Goal: Task Accomplishment & Management: Use online tool/utility

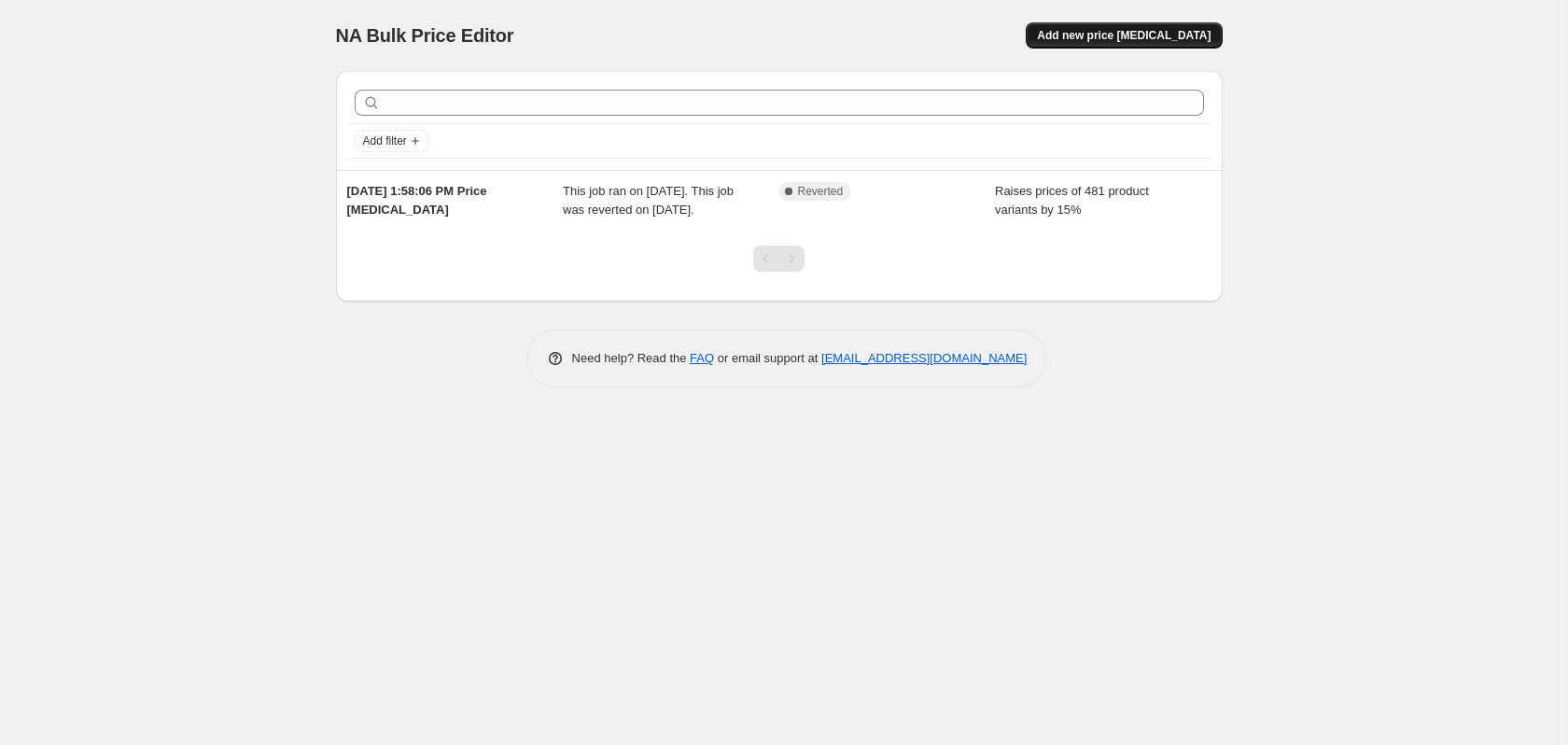
click at [1089, 41] on span "Add new price [MEDICAL_DATA]" at bounding box center [1124, 35] width 174 height 15
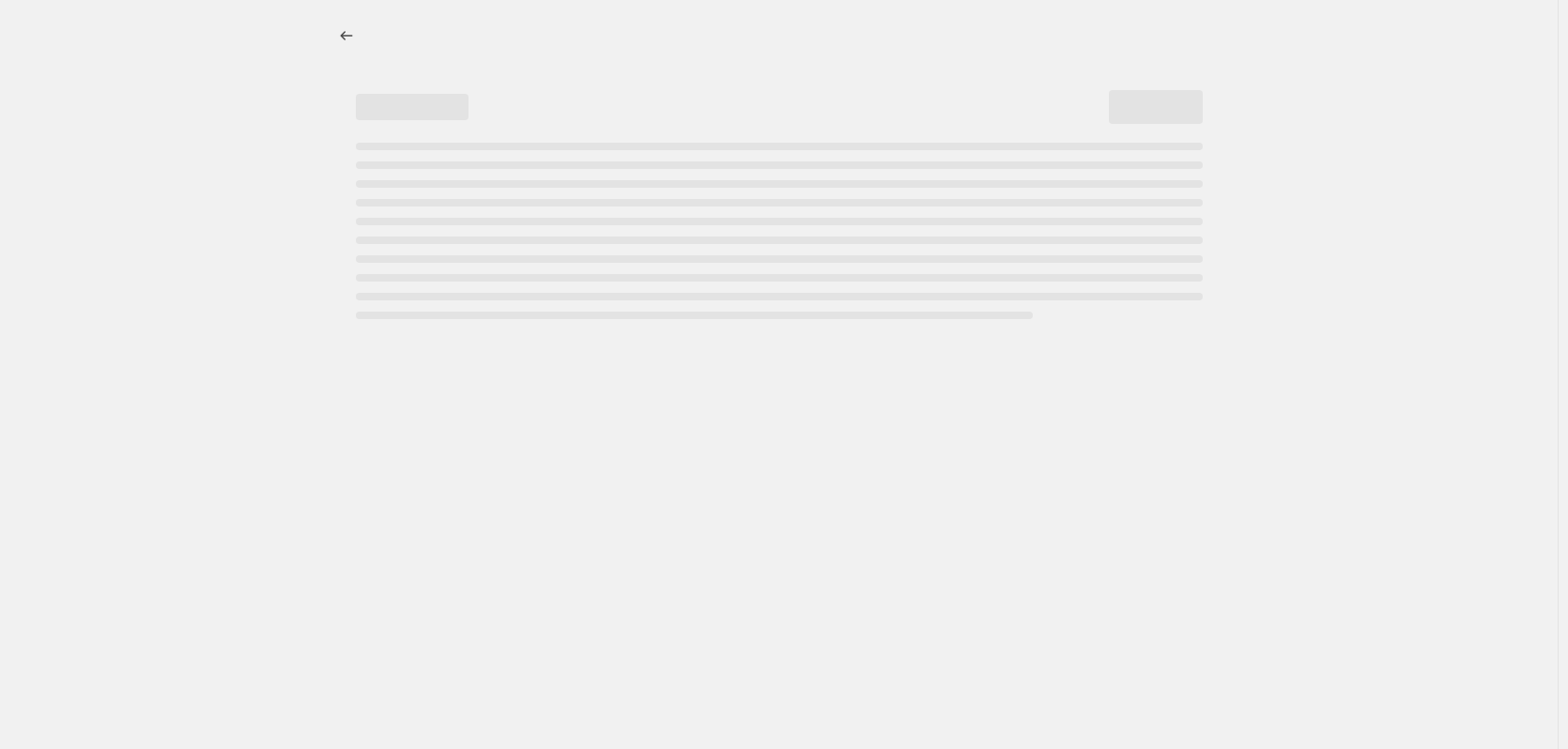
select select "percentage"
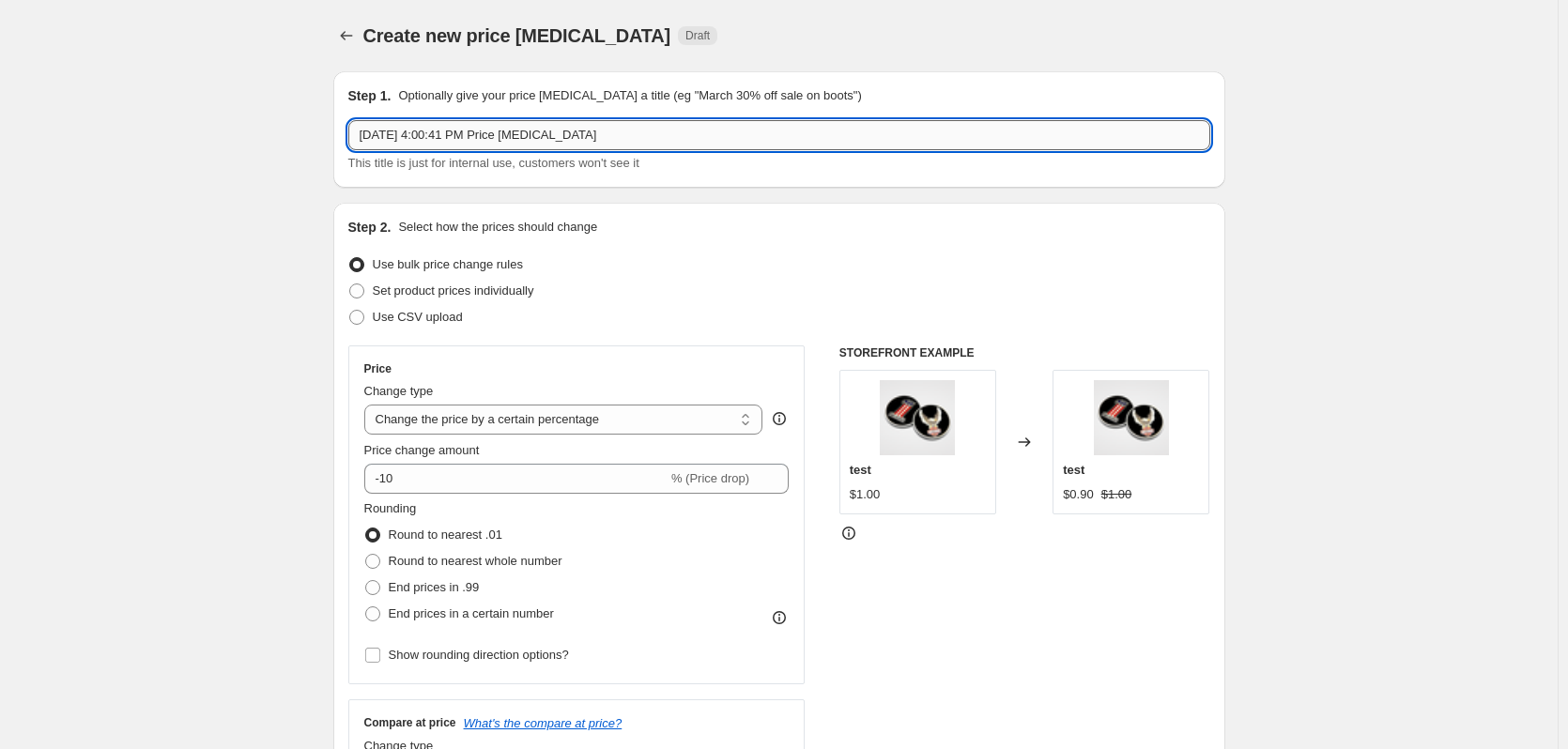
click at [606, 141] on input "[DATE] 4:00:41 PM Price [MEDICAL_DATA]" at bounding box center [779, 135] width 862 height 30
drag, startPoint x: 609, startPoint y: 138, endPoint x: 343, endPoint y: 124, distance: 267.0
click at [343, 124] on div "Step 1. Optionally give your price [MEDICAL_DATA] a title (eg "March 30% off sa…" at bounding box center [779, 129] width 892 height 116
type input "N"
click at [392, 130] on input "20% Price Increase" at bounding box center [779, 135] width 862 height 30
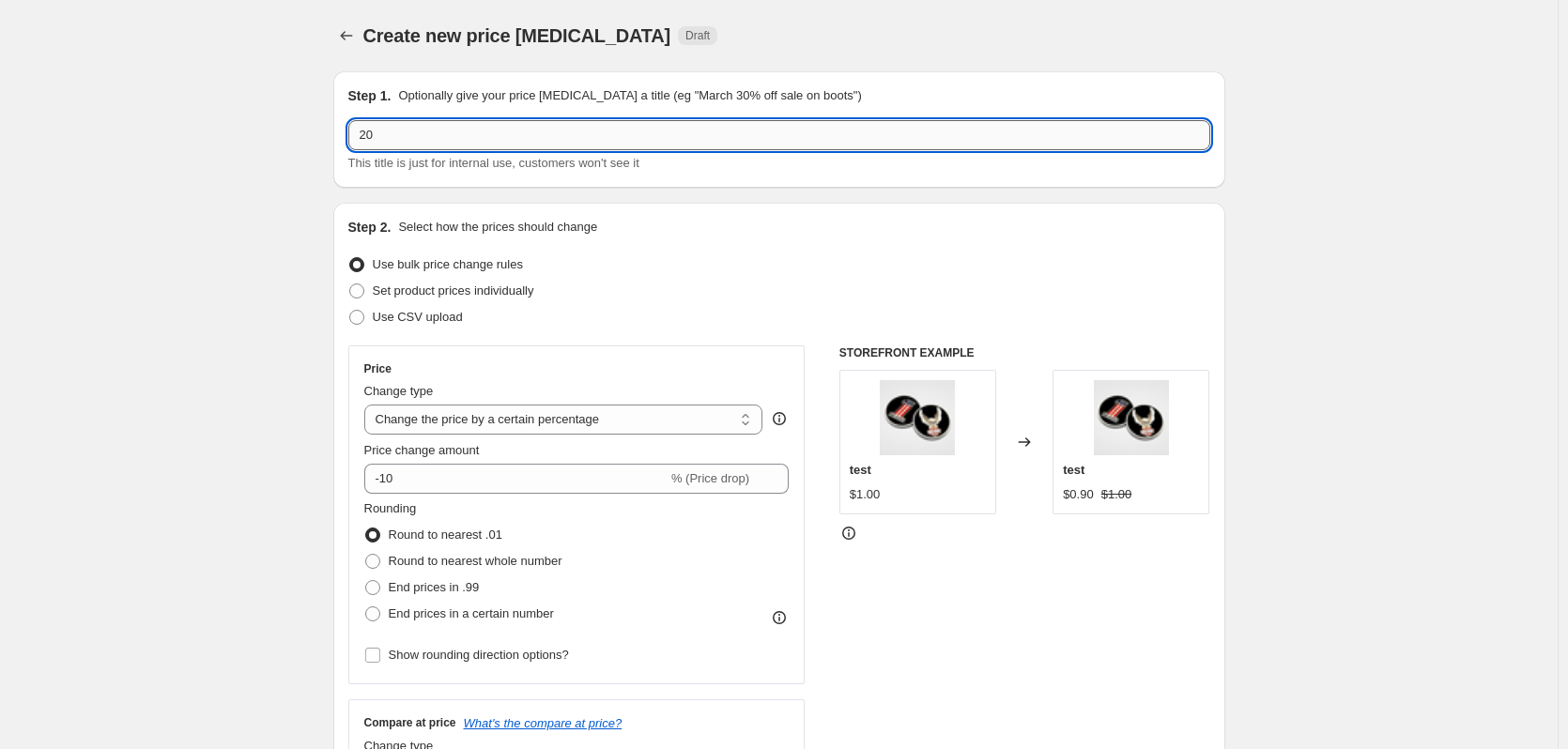
type input "2"
click at [393, 140] on input "text" at bounding box center [779, 135] width 862 height 30
type input "09042025 20% Increase"
click at [362, 292] on span at bounding box center [356, 291] width 15 height 15
click at [350, 284] on input "Set product prices individually" at bounding box center [349, 284] width 1 height 1
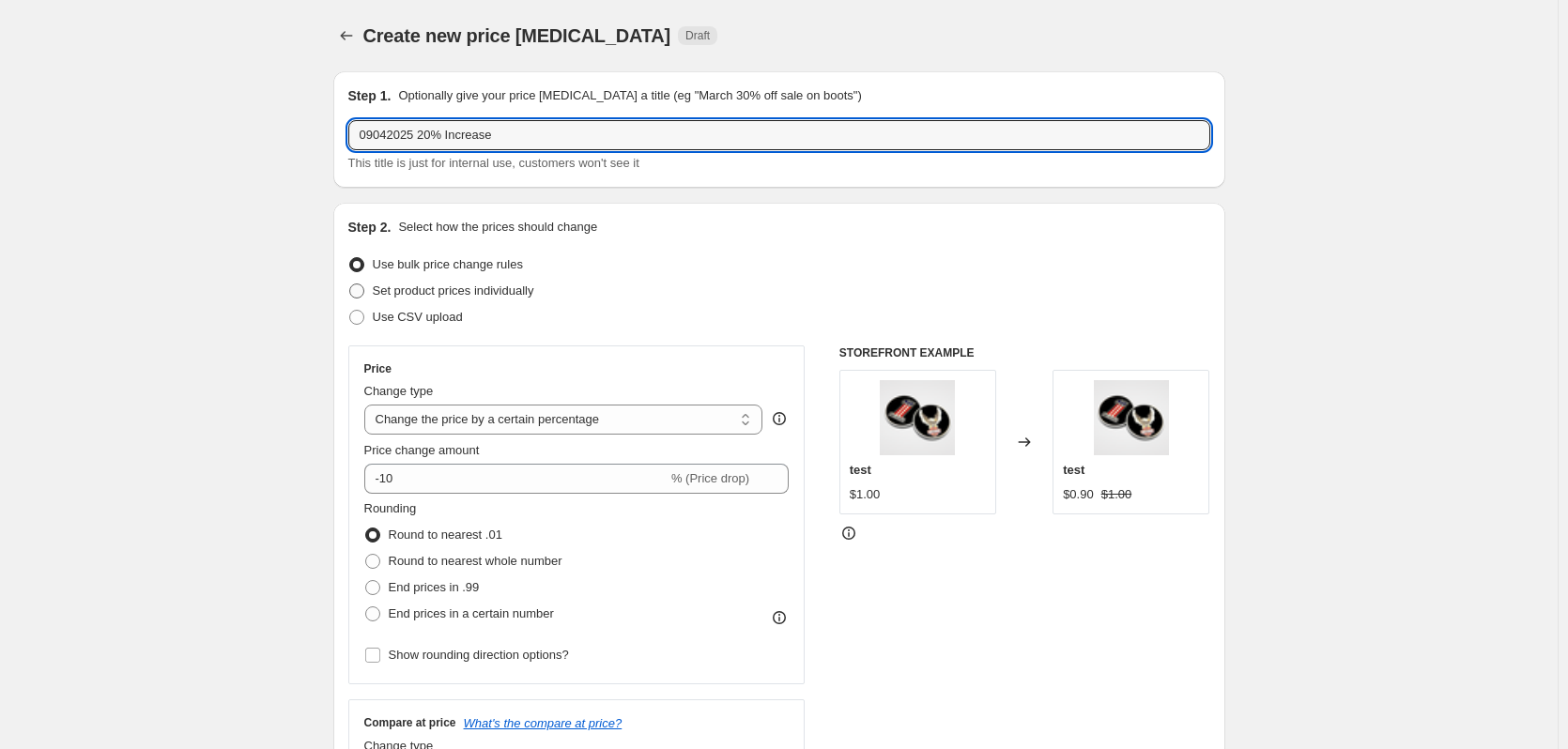
radio input "true"
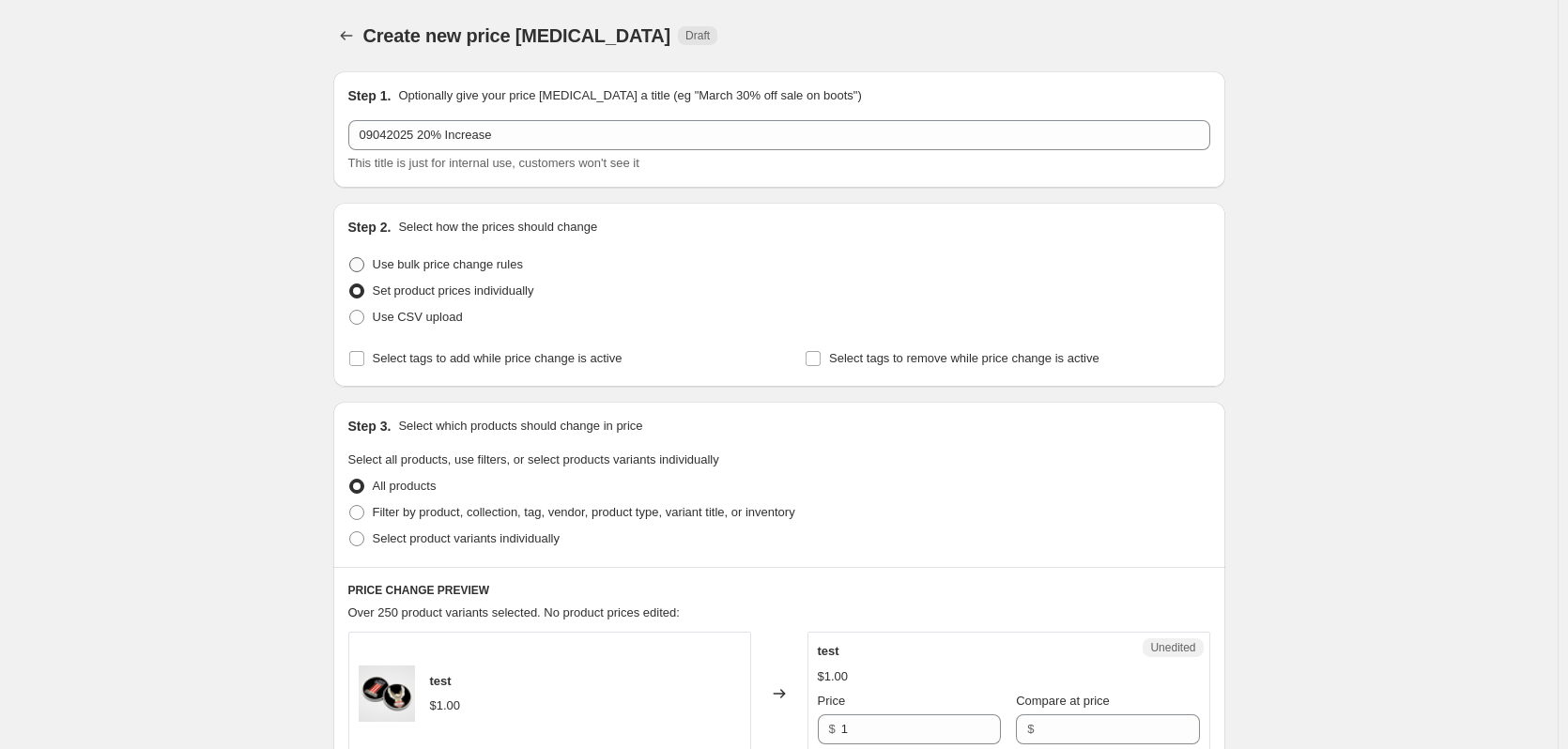
click at [361, 267] on span at bounding box center [356, 264] width 15 height 15
click at [350, 258] on input "Use bulk price change rules" at bounding box center [349, 257] width 1 height 1
radio input "true"
select select "percentage"
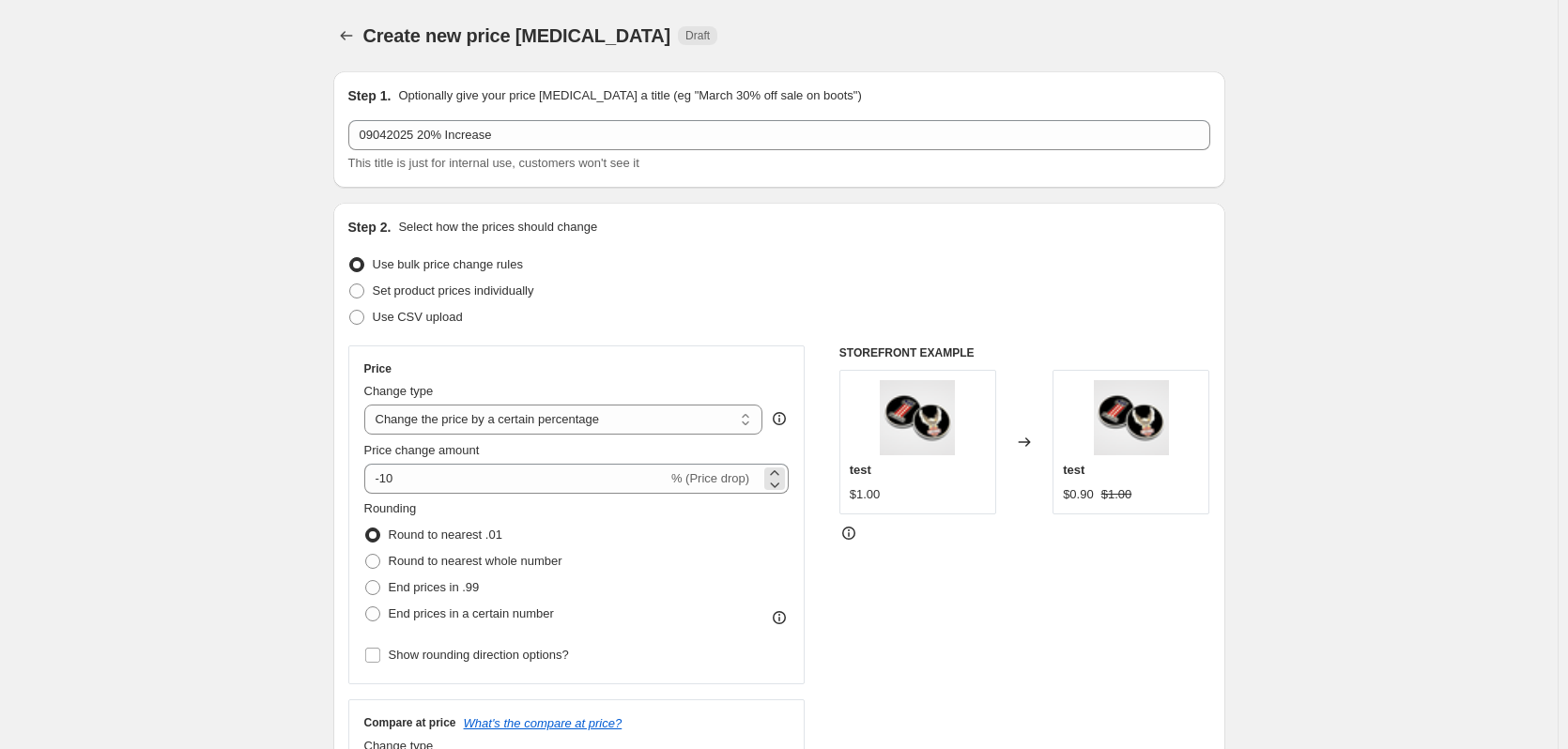
click at [675, 487] on div "-10 % (Price drop)" at bounding box center [576, 479] width 425 height 30
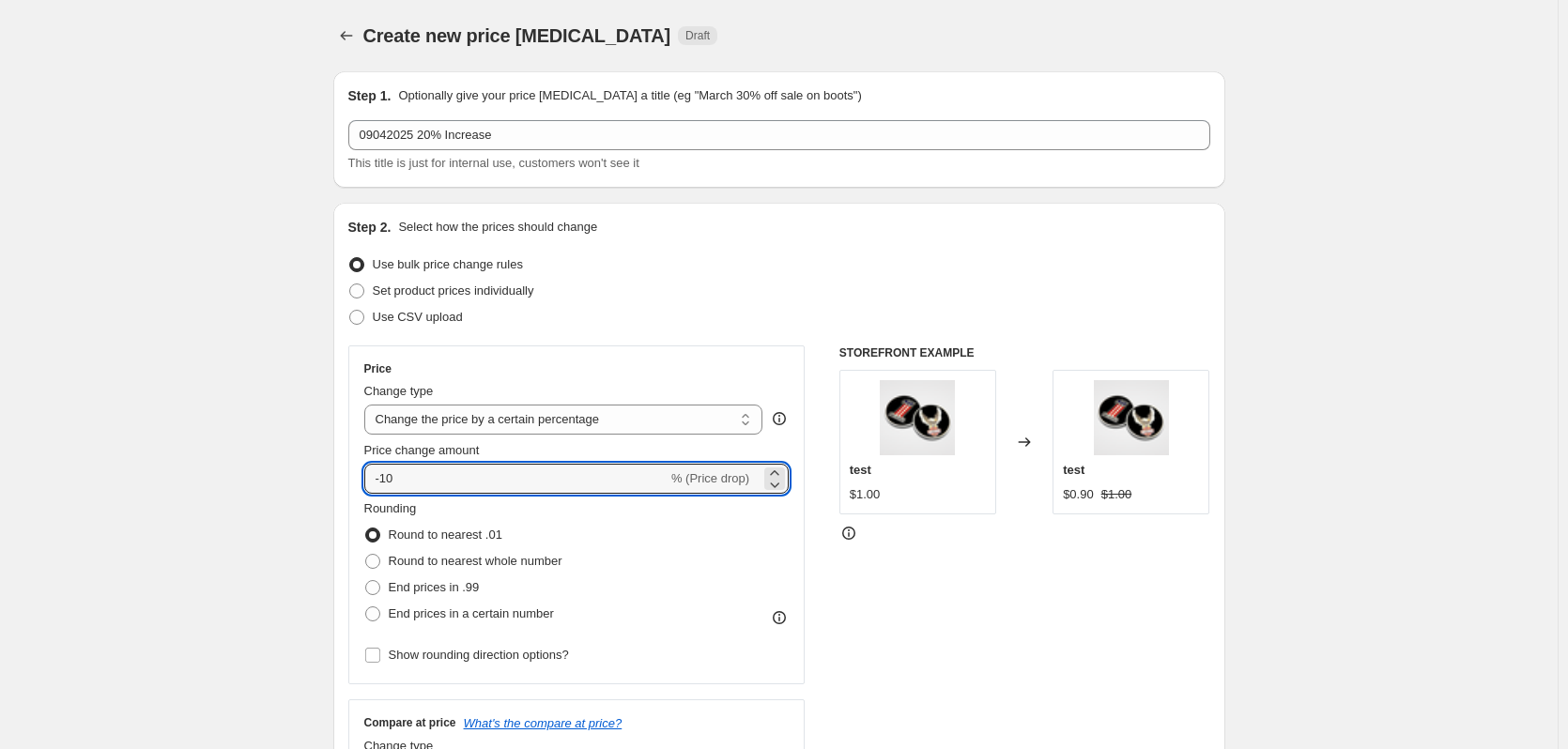
drag, startPoint x: 553, startPoint y: 489, endPoint x: 345, endPoint y: 486, distance: 207.5
click at [345, 486] on div "Step 2. Select how the prices should change Use bulk price change rules Set pro…" at bounding box center [779, 532] width 892 height 659
type input "20"
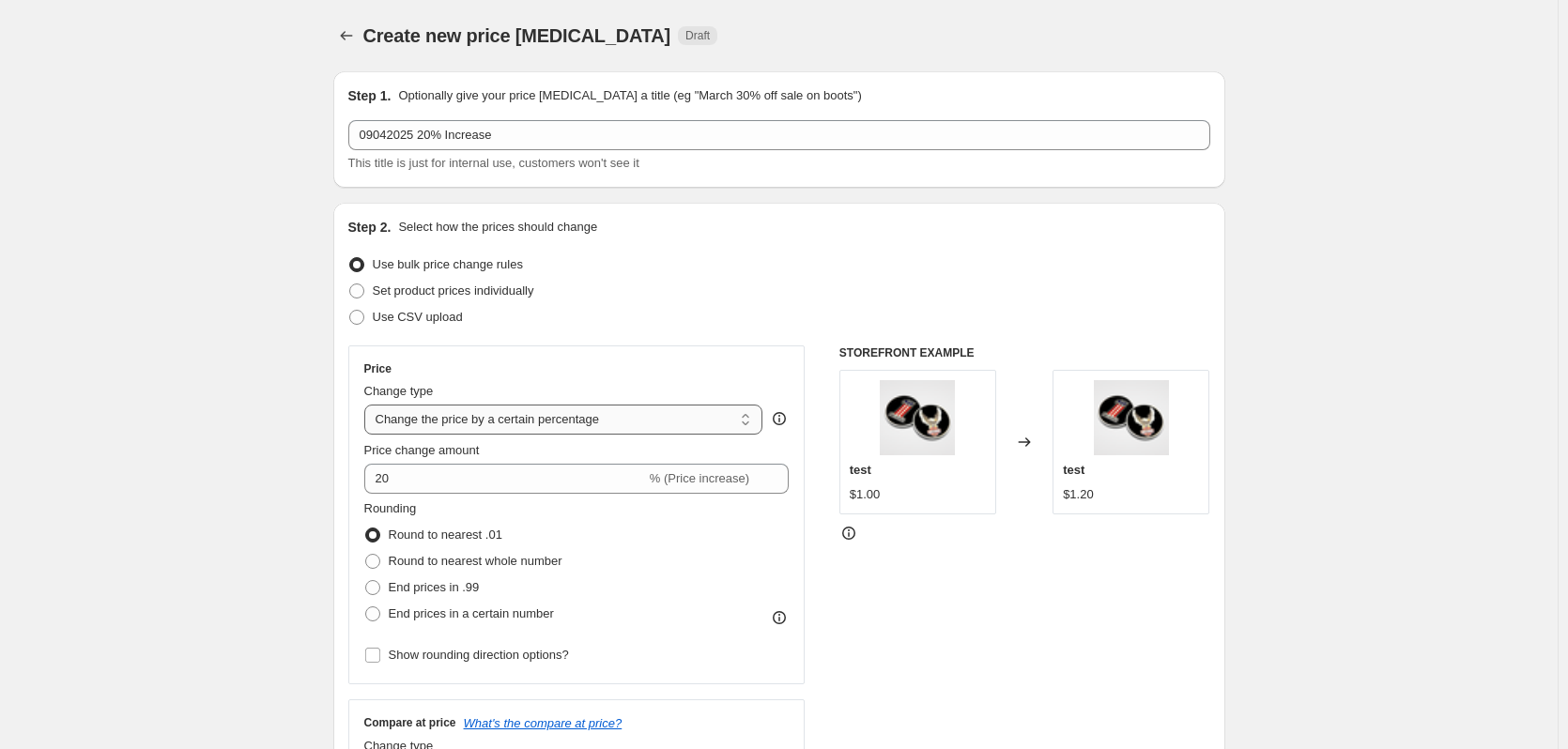
click at [604, 417] on select "Change the price to a certain amount Change the price by a certain amount Chang…" at bounding box center [563, 420] width 399 height 30
click at [368, 405] on select "Change the price to a certain amount Change the price by a certain amount Chang…" at bounding box center [563, 420] width 399 height 30
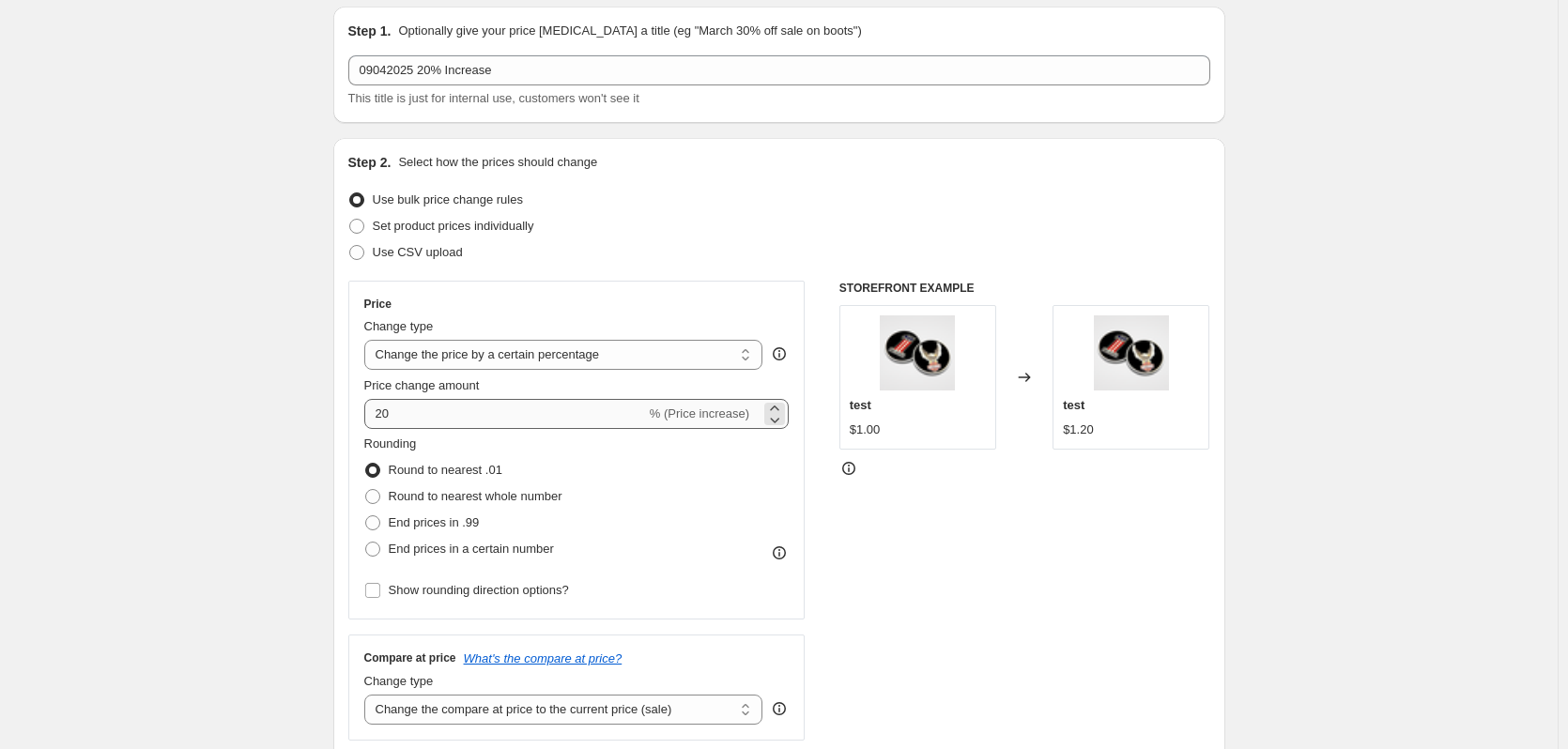
scroll to position [94, 0]
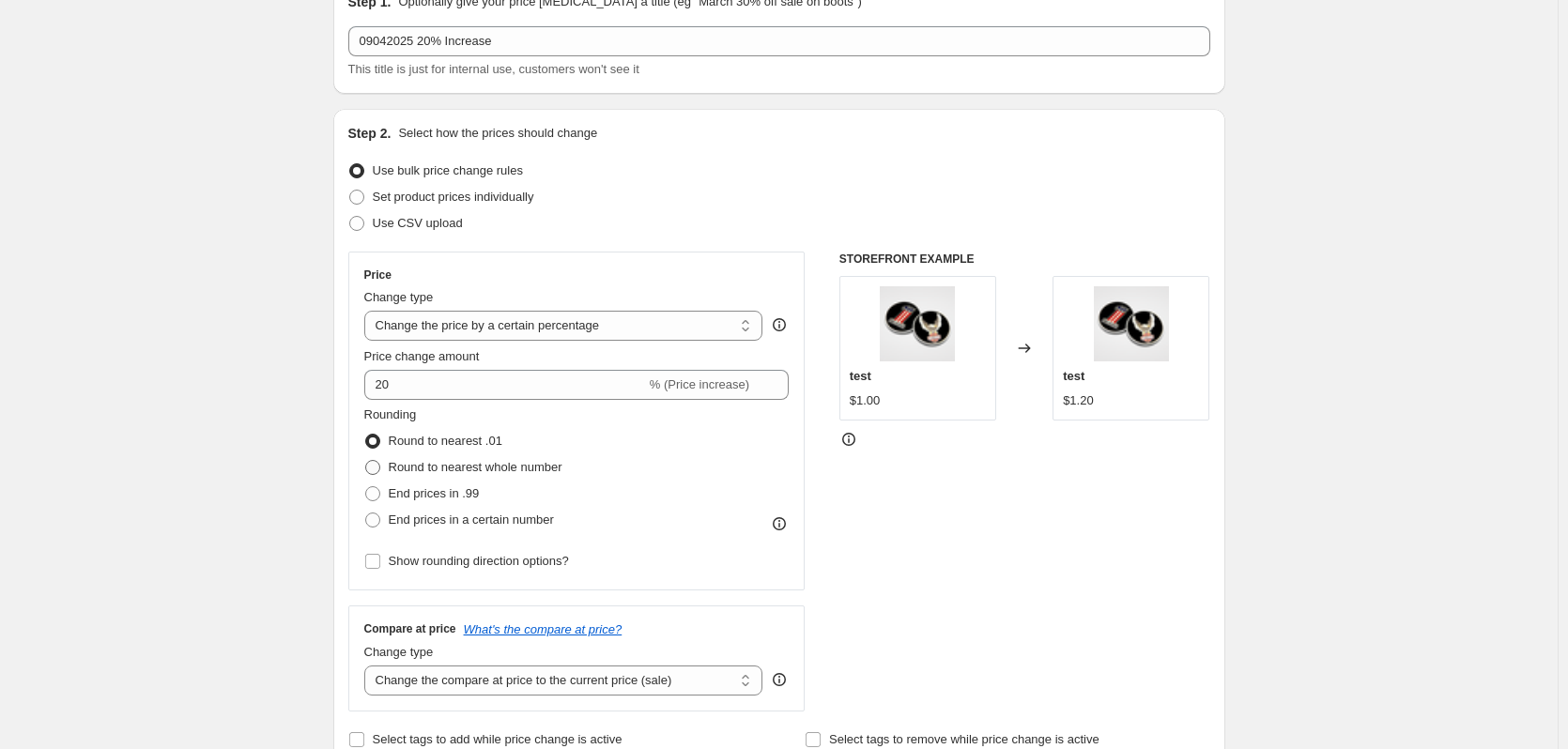
click at [372, 472] on span at bounding box center [372, 467] width 15 height 15
click at [366, 461] on input "Round to nearest whole number" at bounding box center [365, 460] width 1 height 1
radio input "true"
click at [380, 439] on span at bounding box center [372, 441] width 15 height 15
click at [366, 435] on input "Round to nearest .01" at bounding box center [365, 434] width 1 height 1
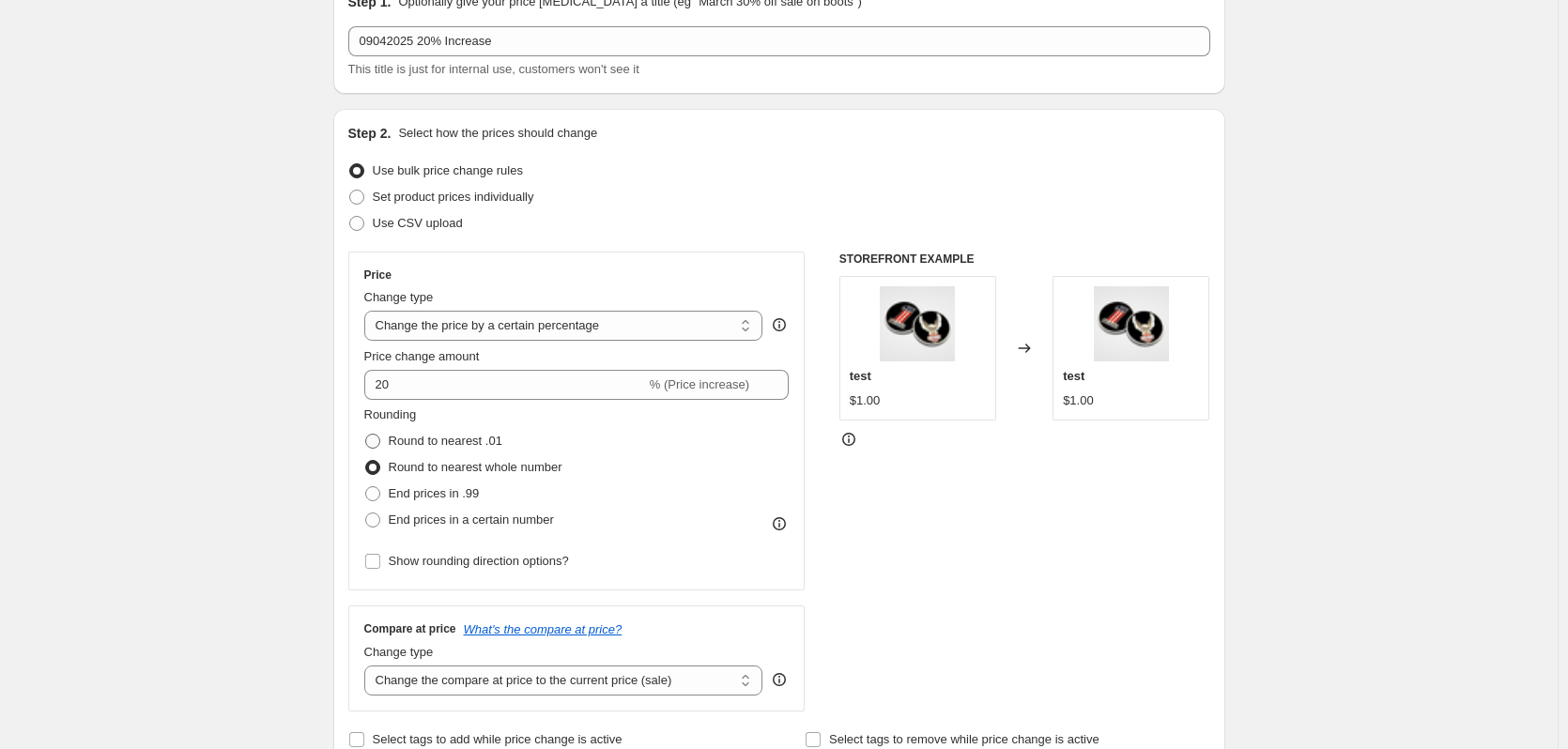
radio input "true"
click at [380, 473] on span at bounding box center [372, 467] width 15 height 15
click at [366, 461] on input "Round to nearest whole number" at bounding box center [365, 460] width 1 height 1
radio input "true"
click at [380, 445] on span at bounding box center [372, 441] width 15 height 15
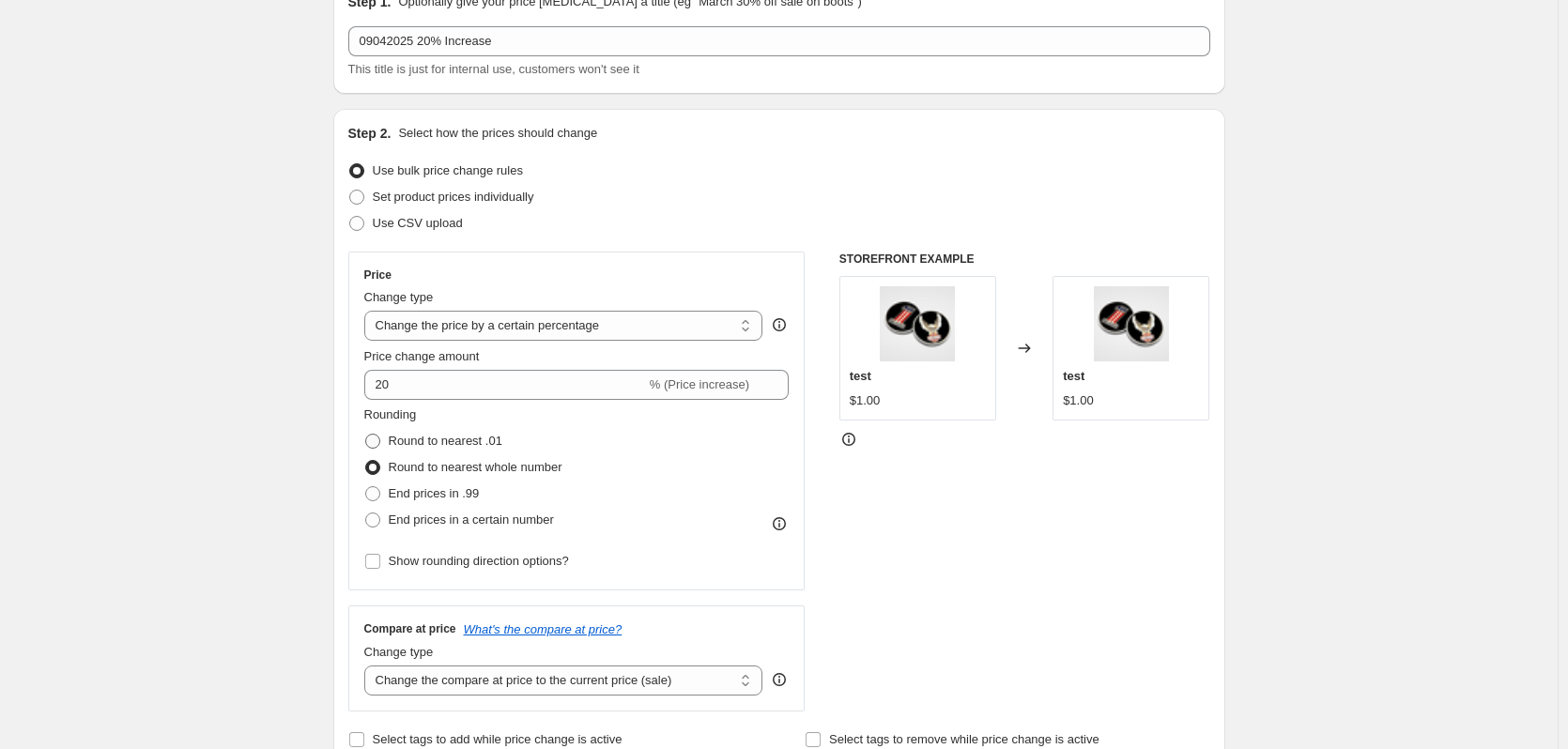
click at [366, 435] on input "Round to nearest .01" at bounding box center [365, 434] width 1 height 1
radio input "true"
click at [376, 464] on span at bounding box center [372, 467] width 15 height 15
click at [366, 461] on input "Round to nearest whole number" at bounding box center [365, 460] width 1 height 1
radio input "true"
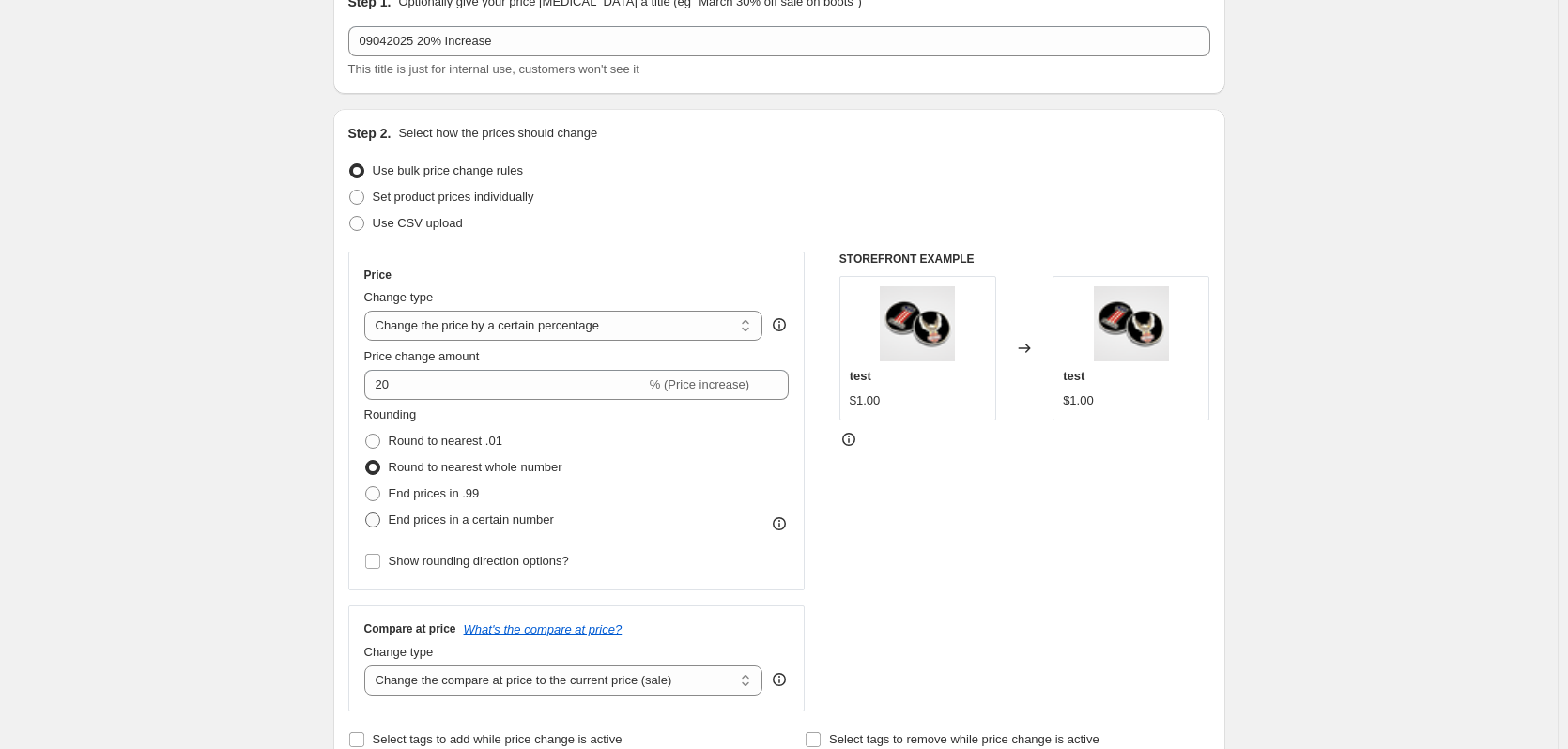
click at [383, 508] on label "End prices in a certain number" at bounding box center [459, 520] width 190 height 26
click at [366, 513] on input "End prices in a certain number" at bounding box center [365, 513] width 1 height 1
radio input "true"
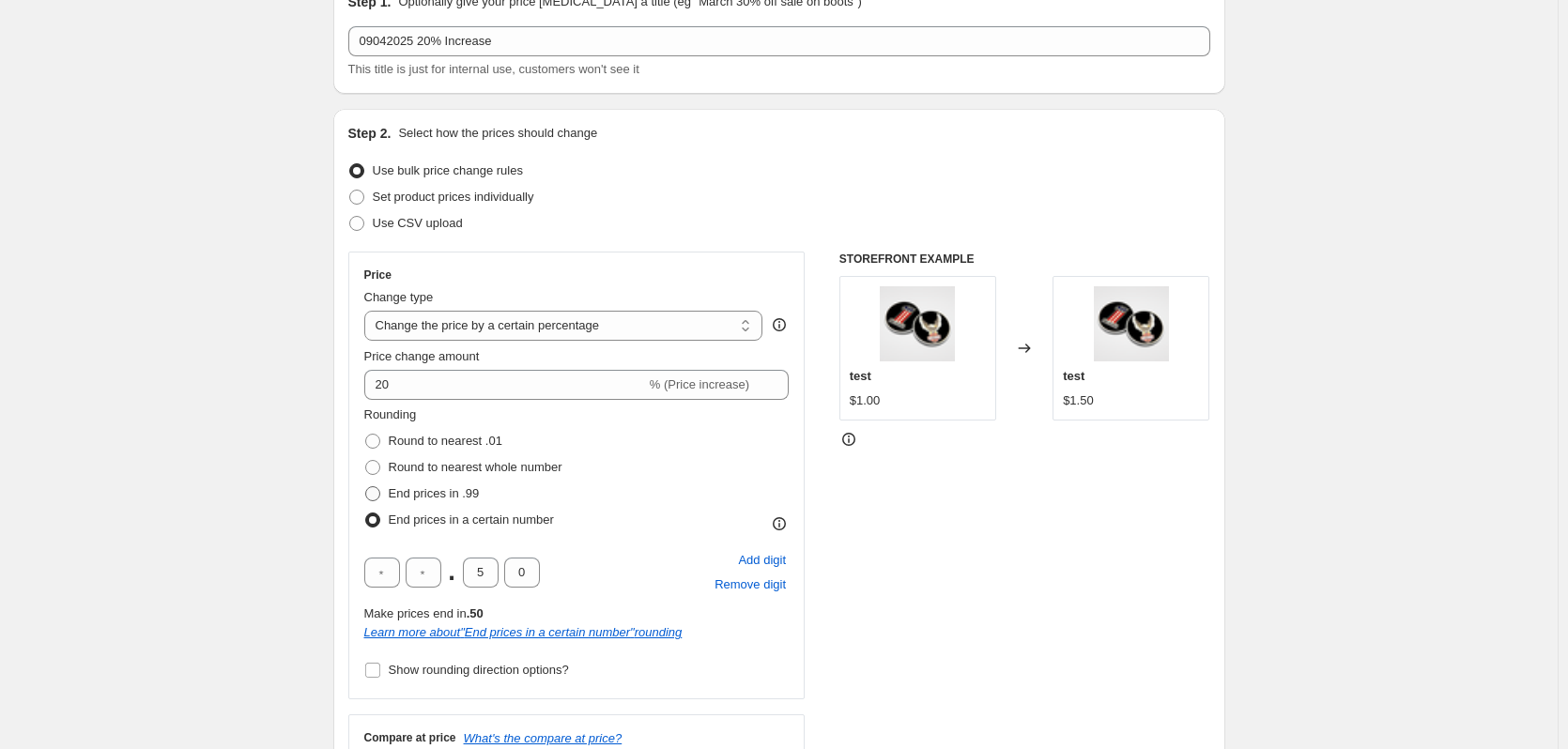
click at [380, 491] on span at bounding box center [372, 493] width 15 height 15
click at [366, 487] on input "End prices in .99" at bounding box center [365, 486] width 1 height 1
radio input "true"
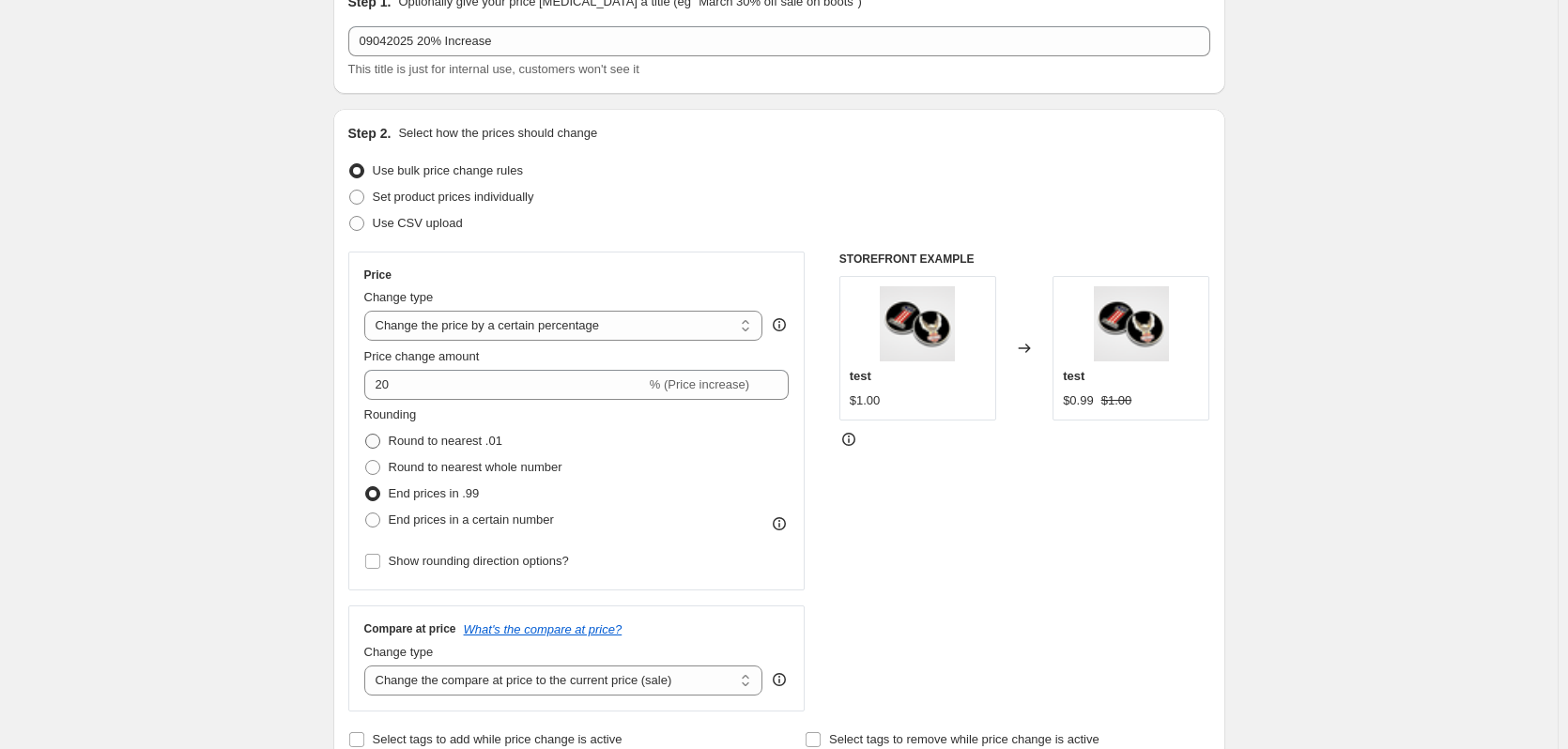
click at [377, 446] on span at bounding box center [372, 441] width 15 height 15
click at [366, 435] on input "Round to nearest .01" at bounding box center [365, 434] width 1 height 1
radio input "true"
click at [376, 522] on span at bounding box center [372, 520] width 15 height 15
click at [366, 514] on input "End prices in a certain number" at bounding box center [365, 513] width 1 height 1
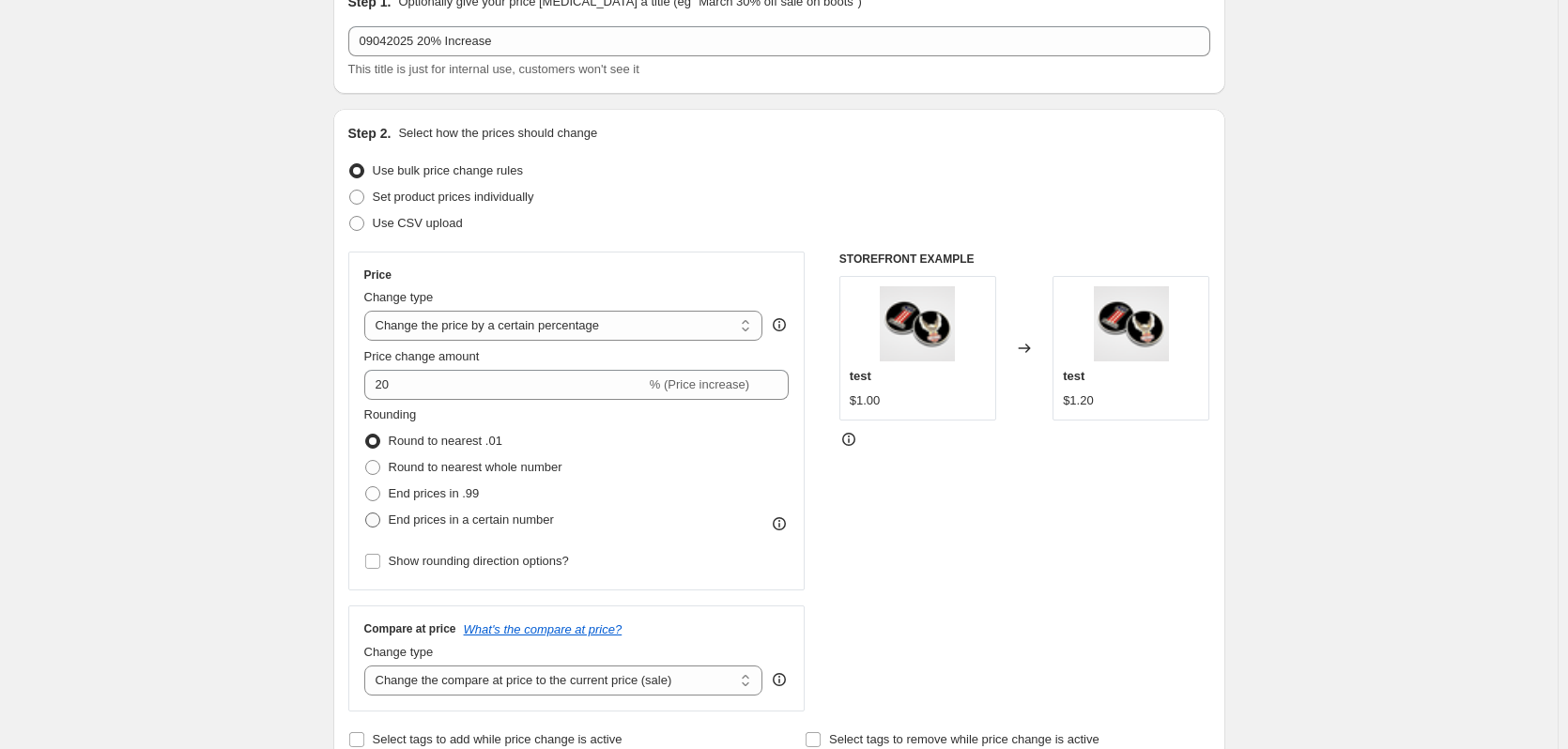
radio input "true"
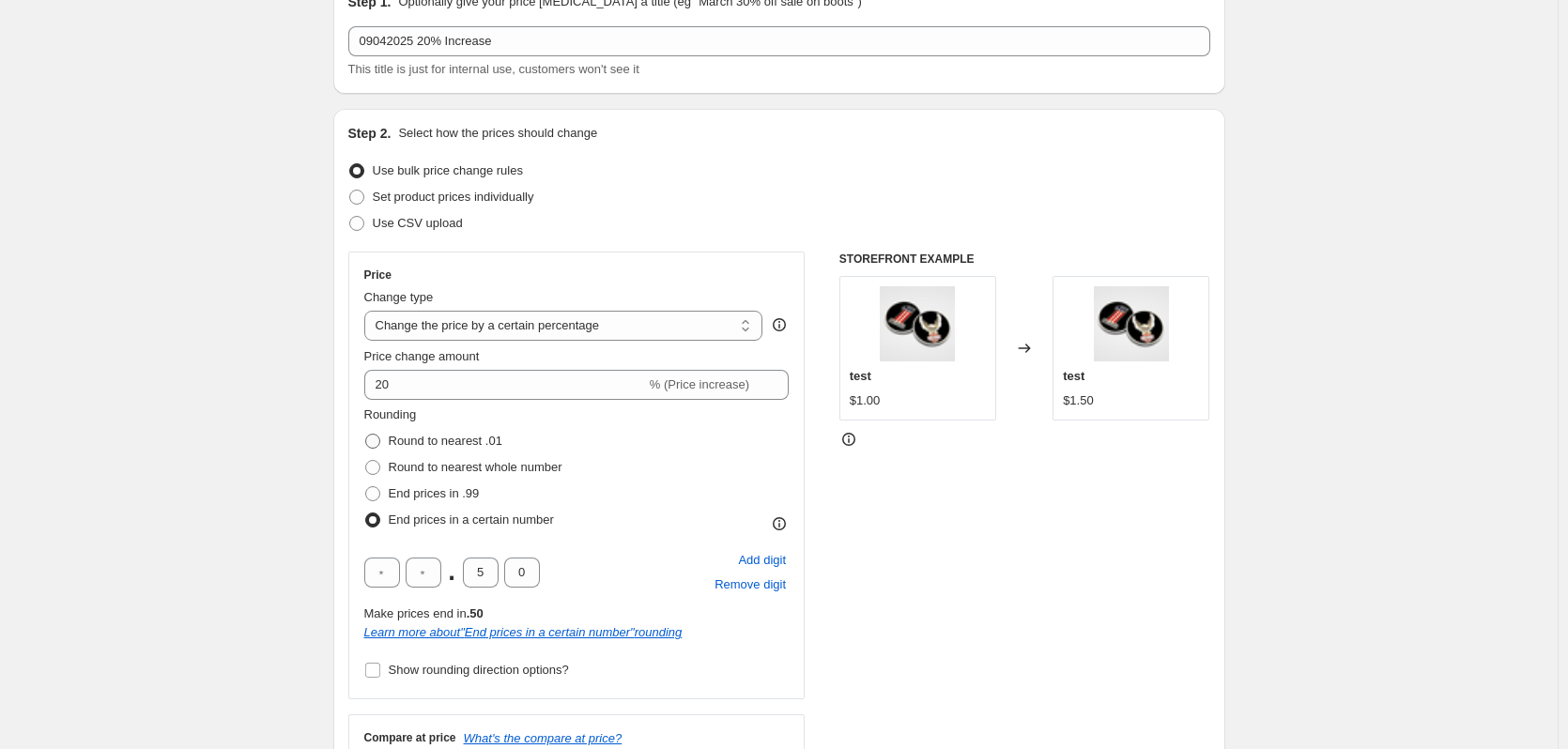
click at [380, 447] on span at bounding box center [372, 441] width 15 height 15
click at [366, 435] on input "Round to nearest .01" at bounding box center [365, 434] width 1 height 1
radio input "true"
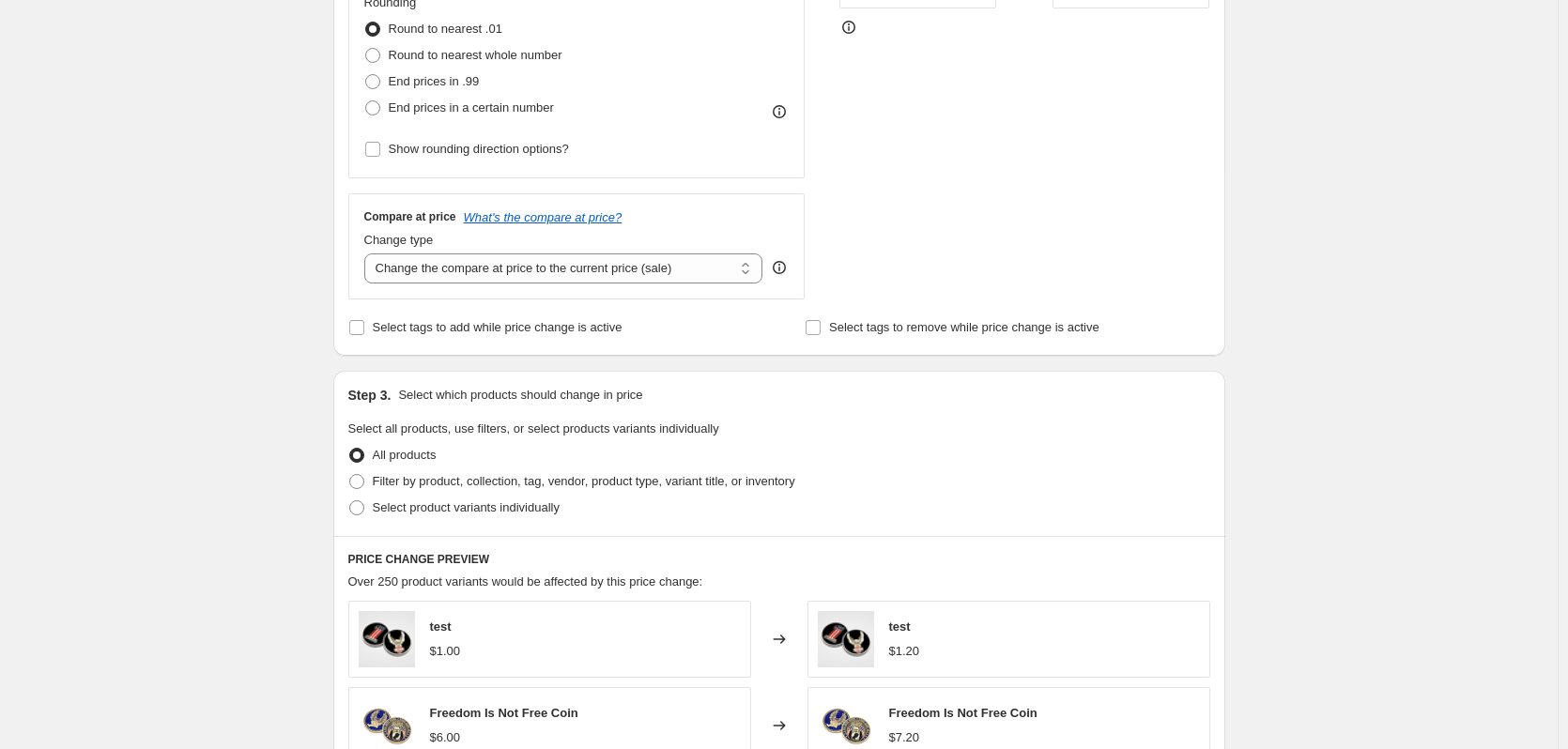
scroll to position [188, 0]
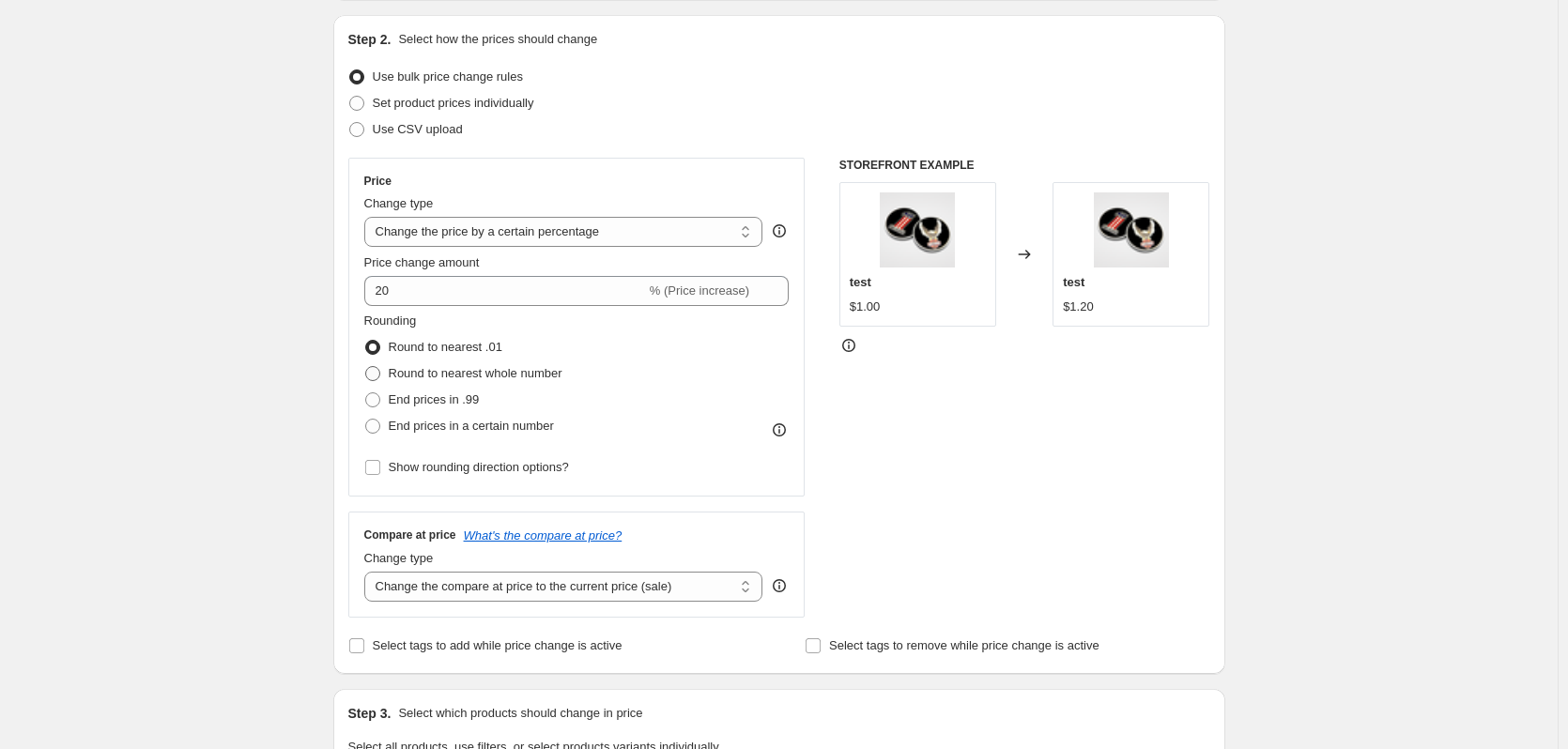
click at [381, 374] on span at bounding box center [372, 373] width 17 height 17
click at [366, 367] on input "Round to nearest whole number" at bounding box center [365, 366] width 1 height 1
radio input "true"
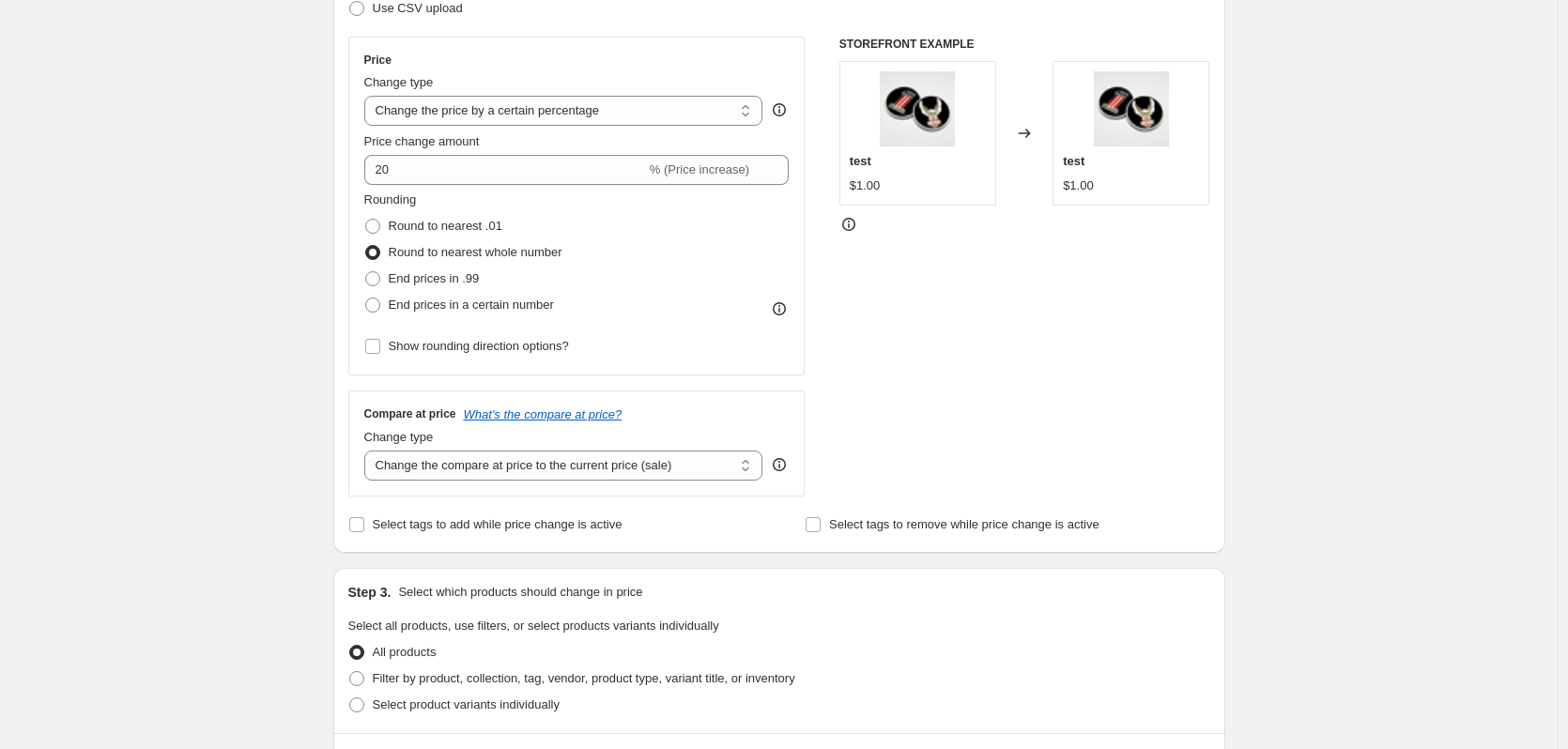
scroll to position [282, 0]
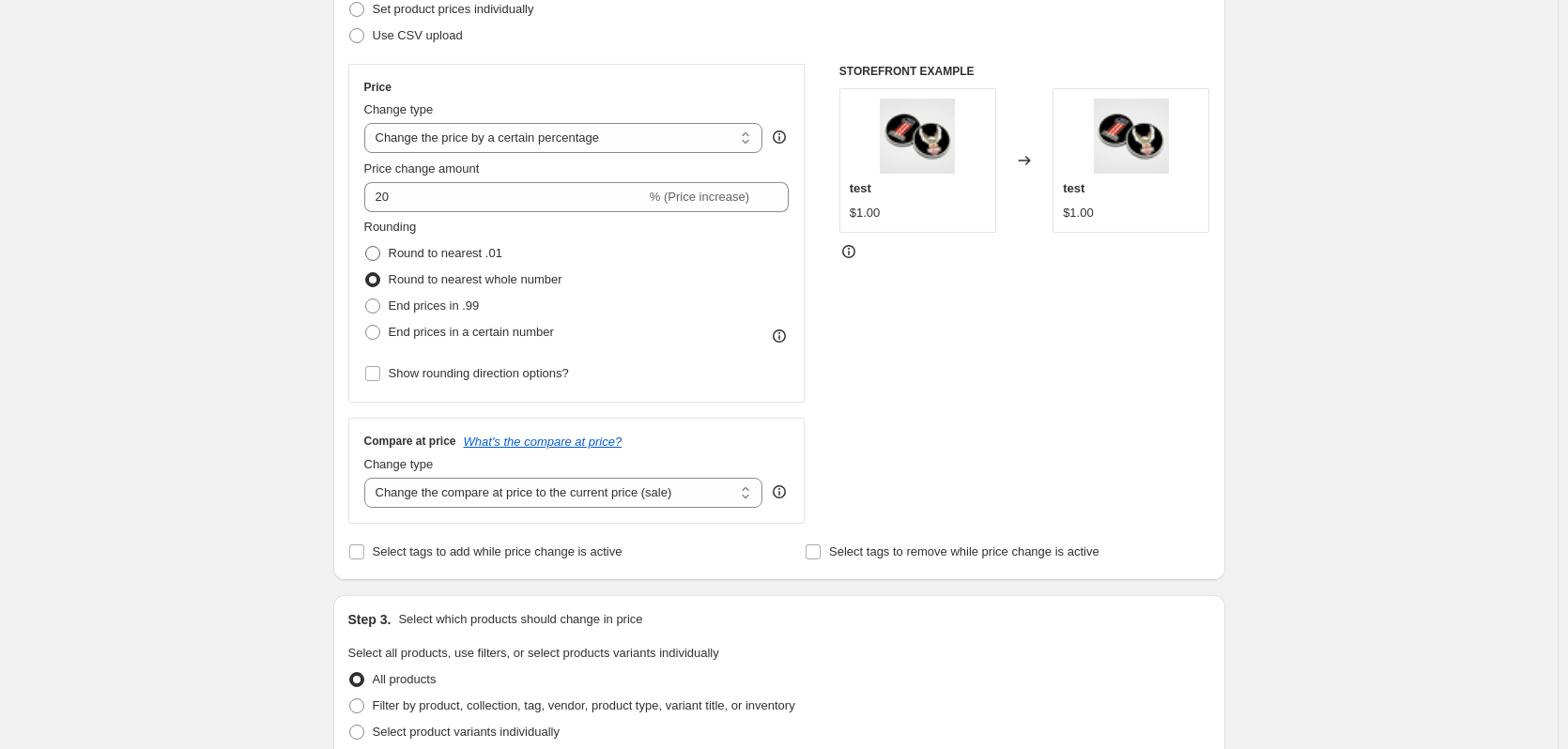
click at [380, 254] on span at bounding box center [372, 253] width 15 height 15
click at [366, 247] on input "Round to nearest .01" at bounding box center [365, 246] width 1 height 1
radio input "true"
click at [376, 310] on span at bounding box center [372, 306] width 15 height 15
click at [366, 299] on input "End prices in .99" at bounding box center [365, 299] width 1 height 1
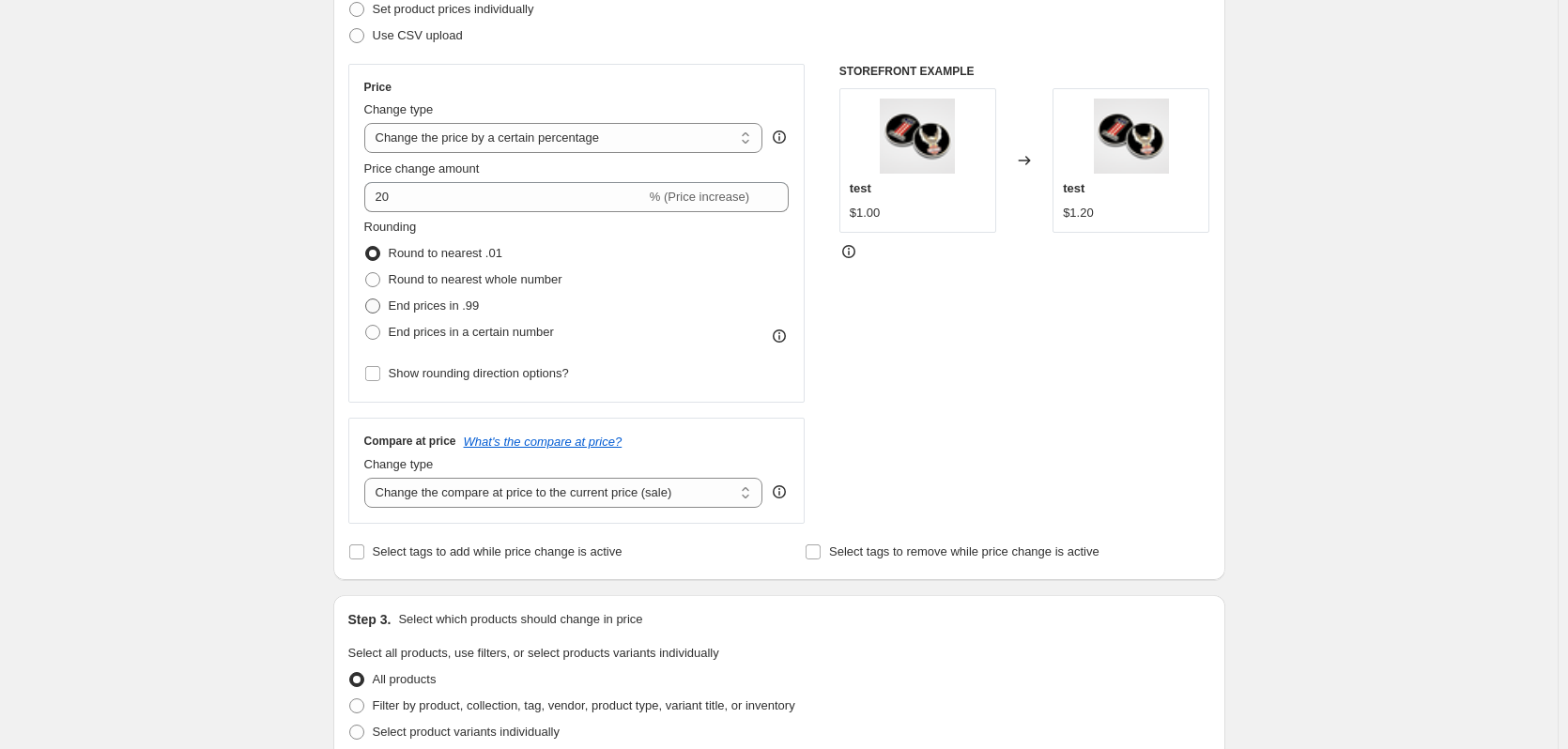
radio input "true"
click at [386, 335] on label "End prices in a certain number" at bounding box center [459, 332] width 190 height 26
click at [366, 326] on input "End prices in a certain number" at bounding box center [365, 325] width 1 height 1
radio input "true"
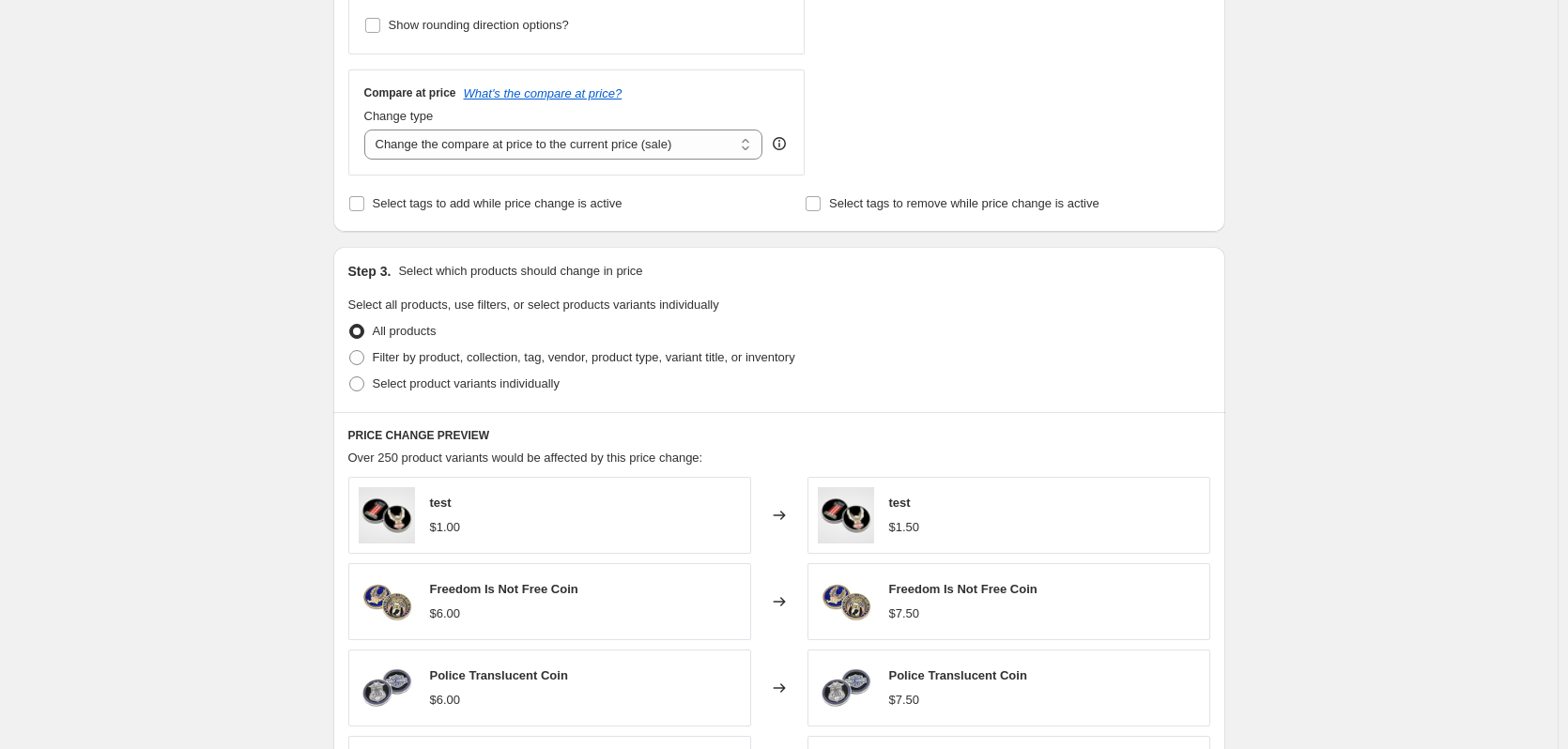
scroll to position [469, 0]
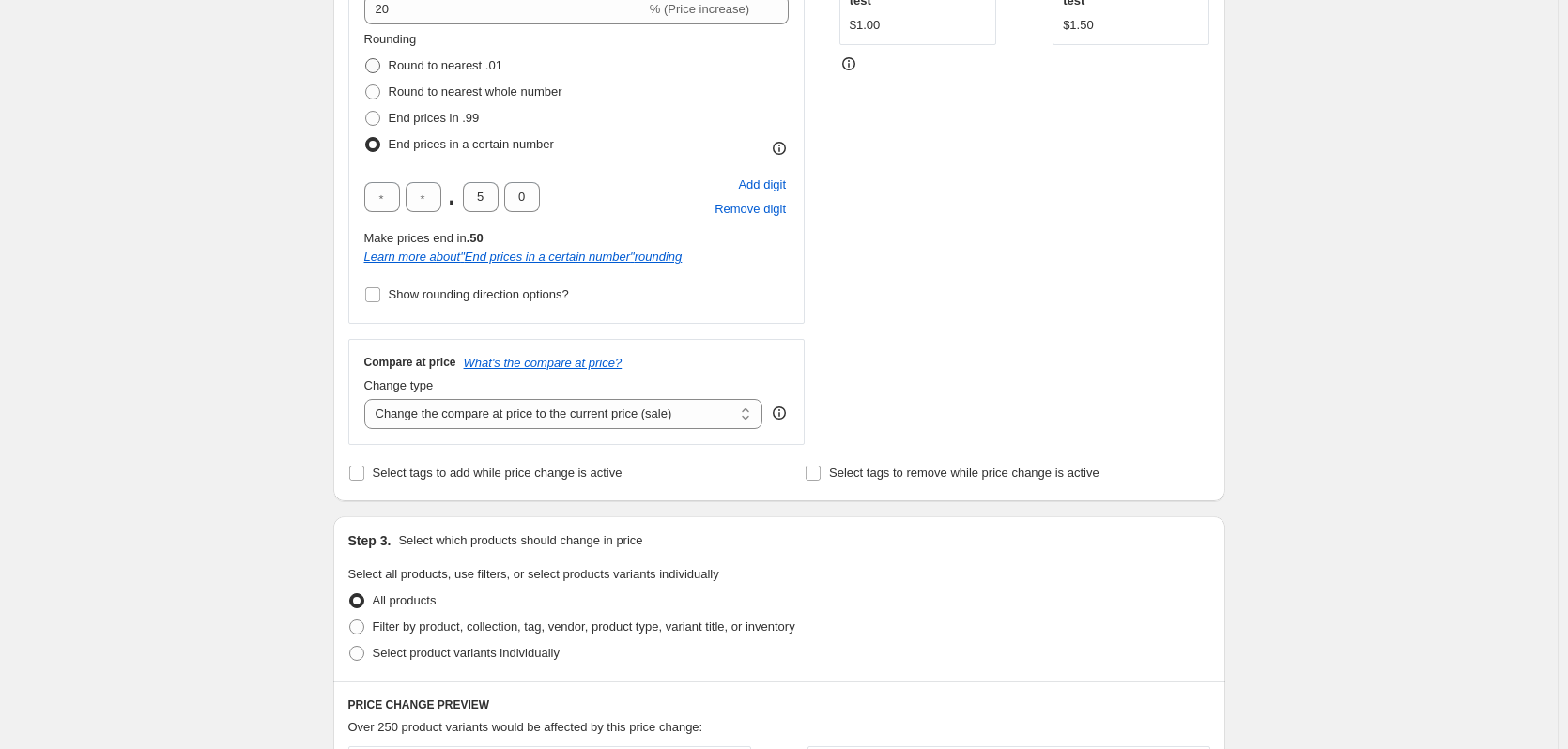
click at [374, 70] on span at bounding box center [372, 65] width 15 height 15
click at [366, 59] on input "Round to nearest .01" at bounding box center [365, 58] width 1 height 1
radio input "true"
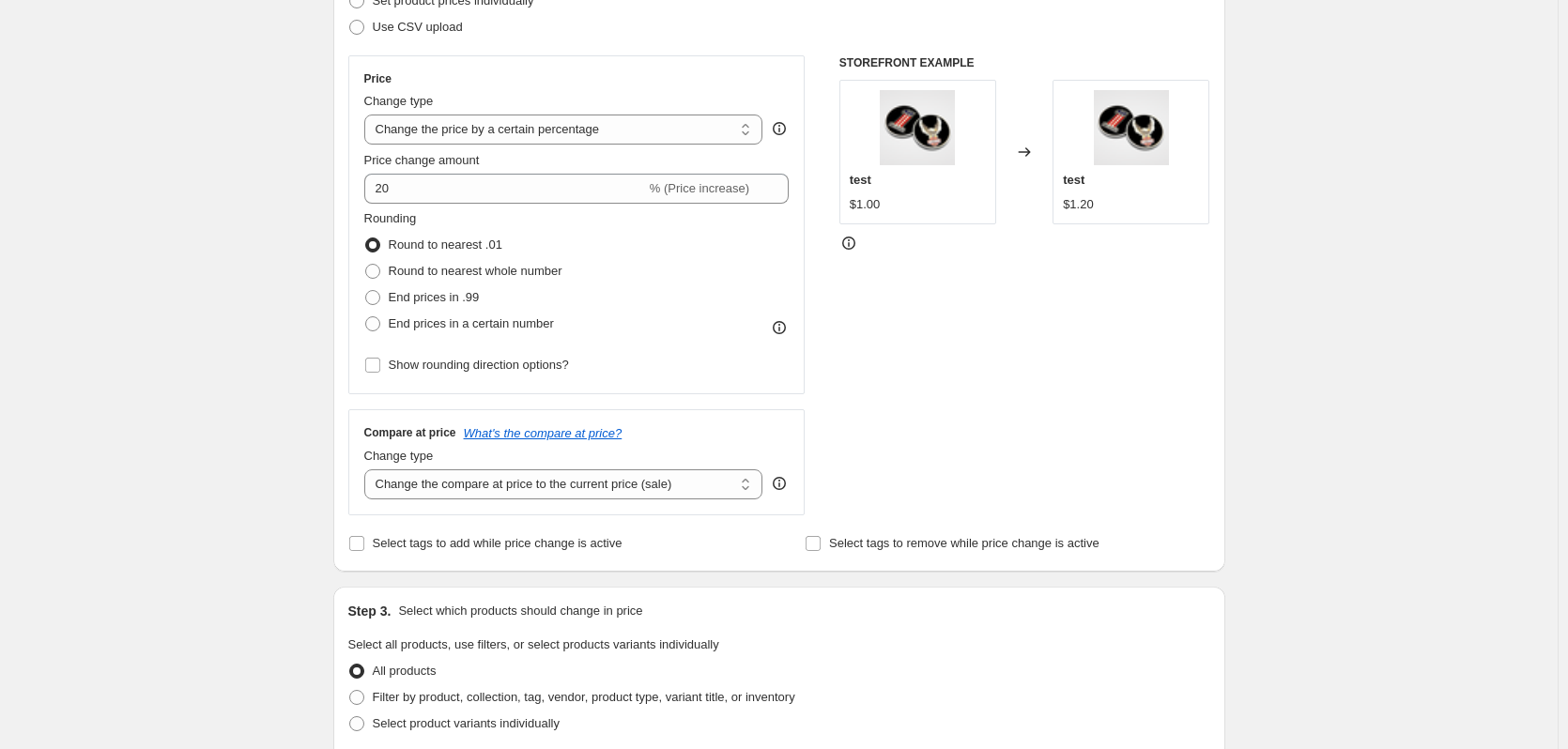
scroll to position [282, 0]
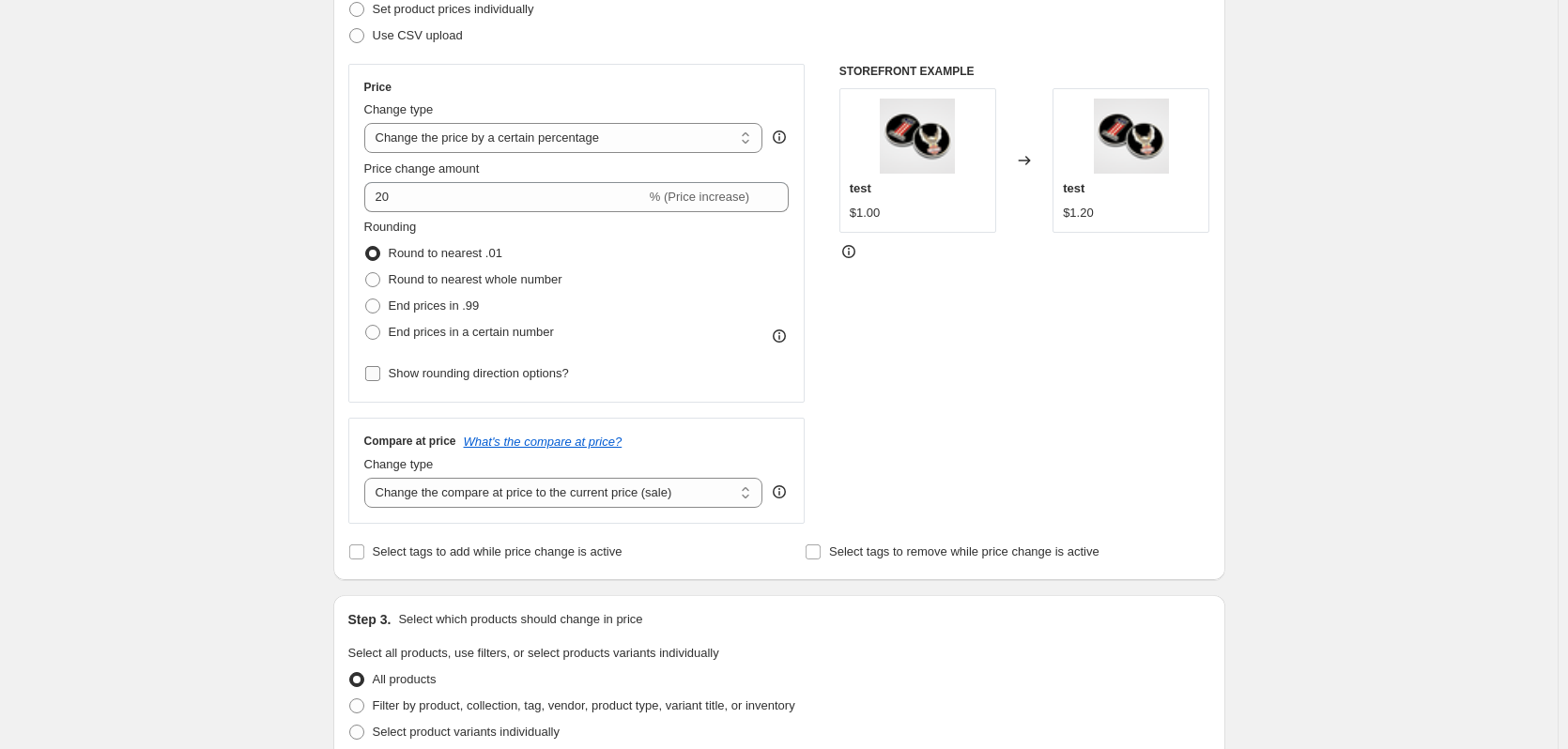
click at [377, 375] on input "Show rounding direction options?" at bounding box center [372, 373] width 15 height 15
checkbox input "true"
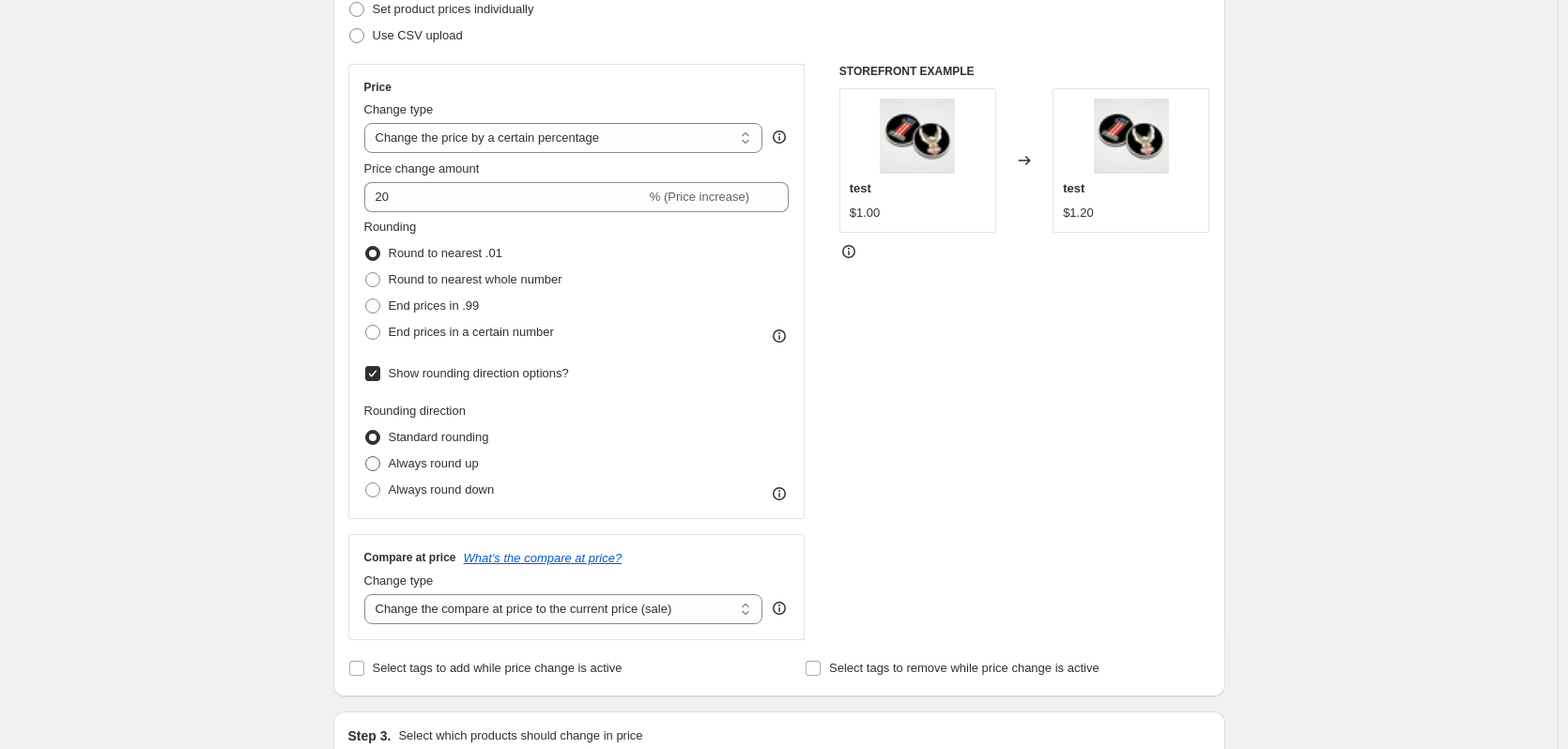
click at [378, 465] on span at bounding box center [372, 463] width 15 height 15
click at [366, 457] on input "Always round up" at bounding box center [365, 456] width 1 height 1
radio input "true"
click at [375, 282] on span at bounding box center [372, 279] width 15 height 15
click at [366, 273] on input "Round to nearest whole number" at bounding box center [365, 272] width 1 height 1
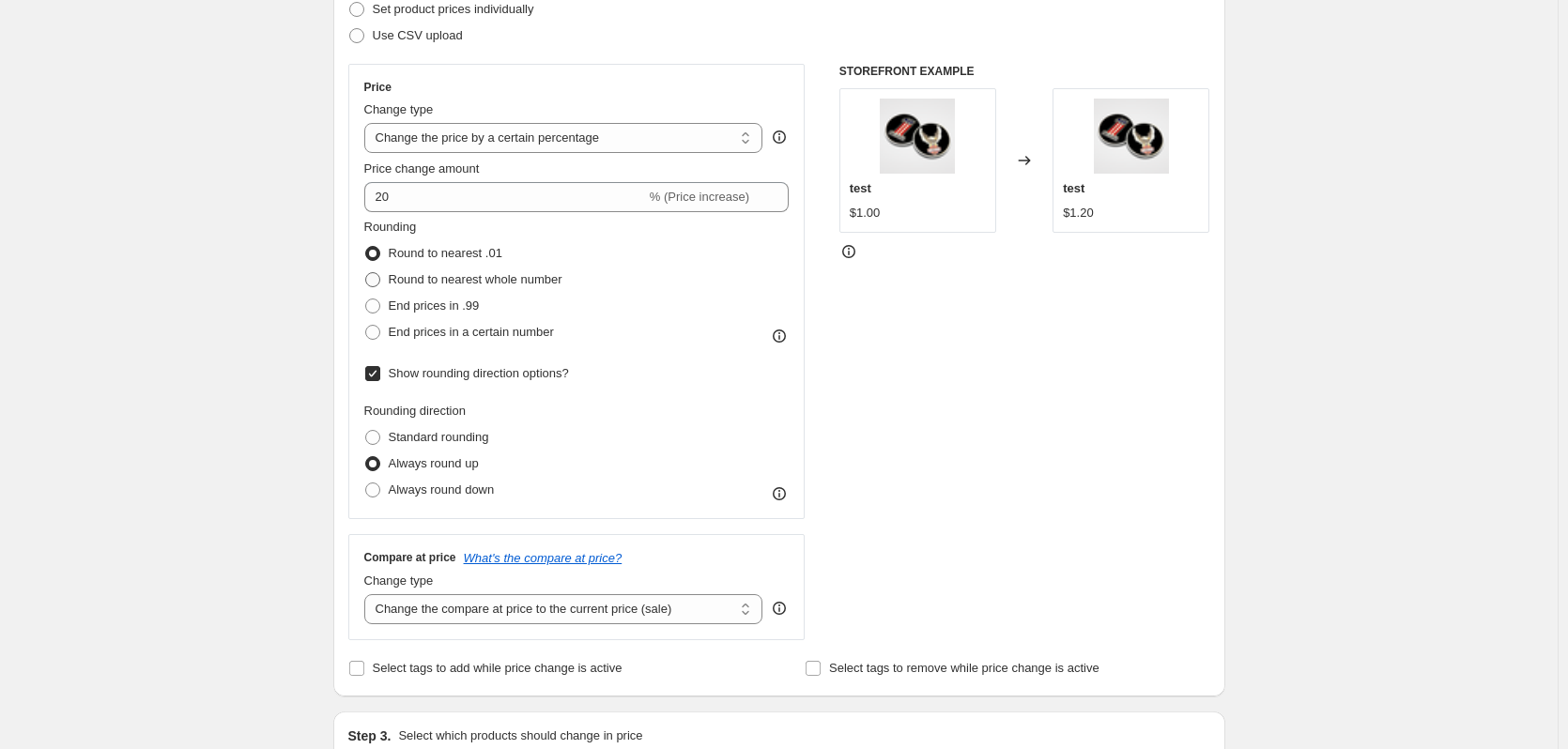
radio input "true"
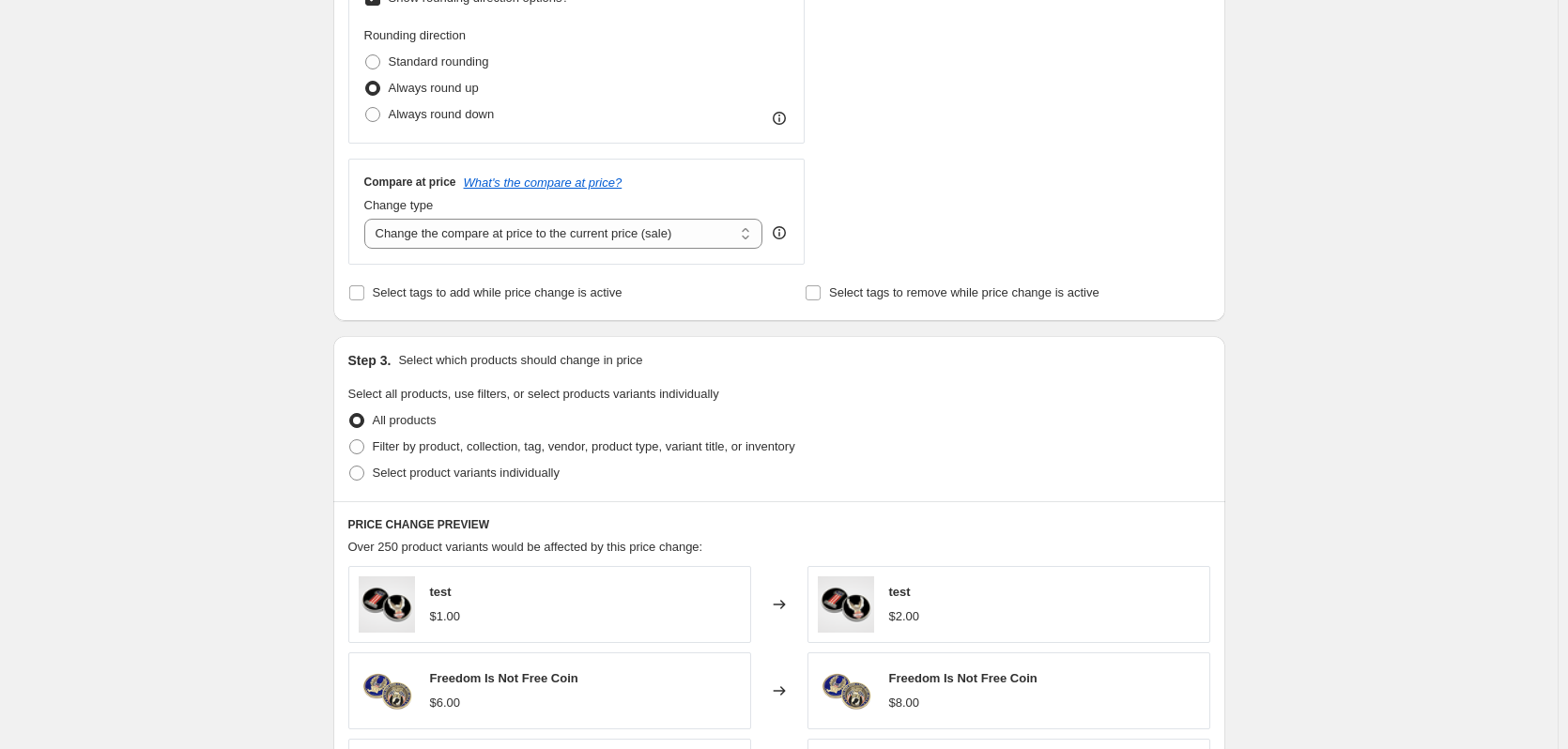
scroll to position [469, 0]
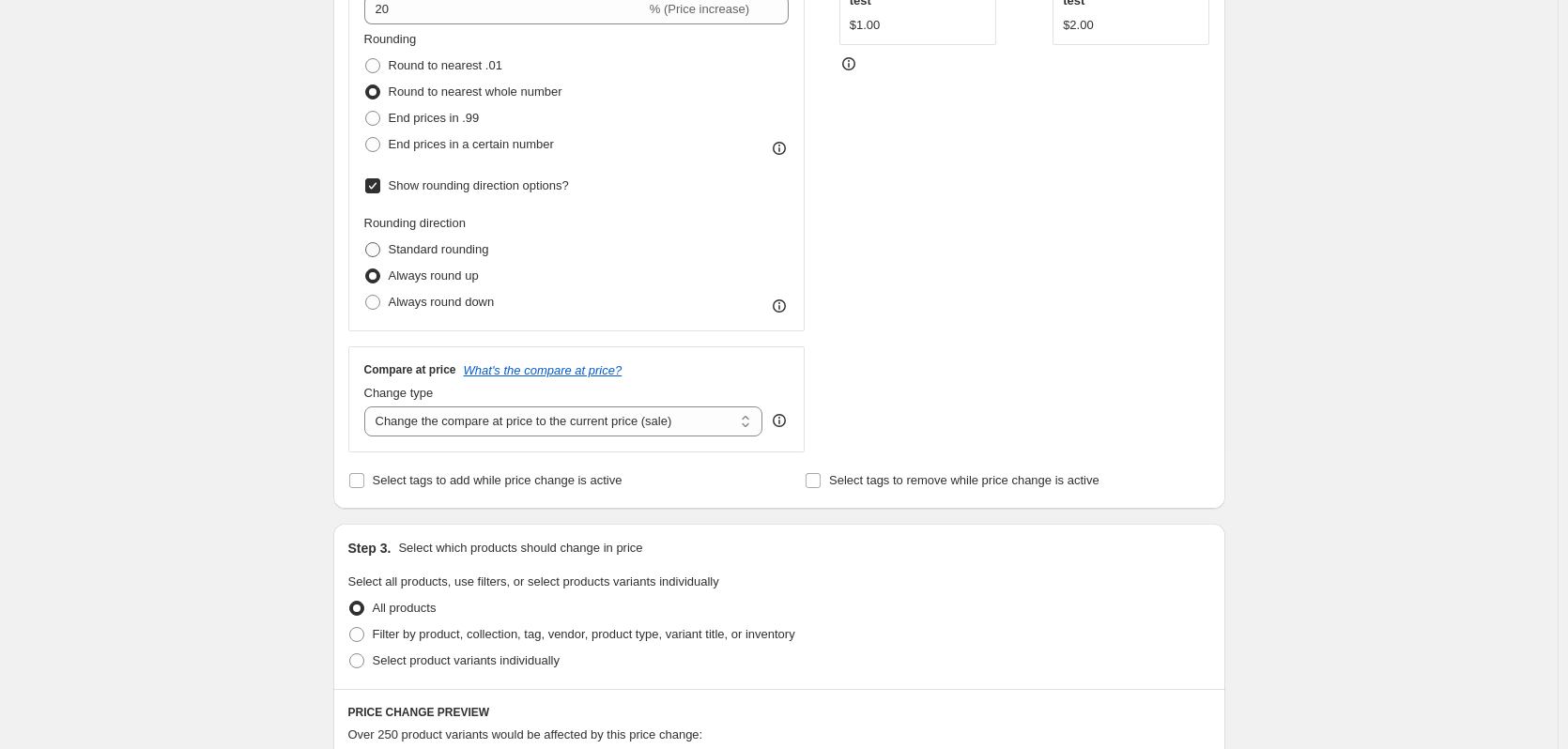
click at [380, 249] on span at bounding box center [372, 249] width 15 height 15
click at [366, 243] on input "Standard rounding" at bounding box center [365, 242] width 1 height 1
radio input "true"
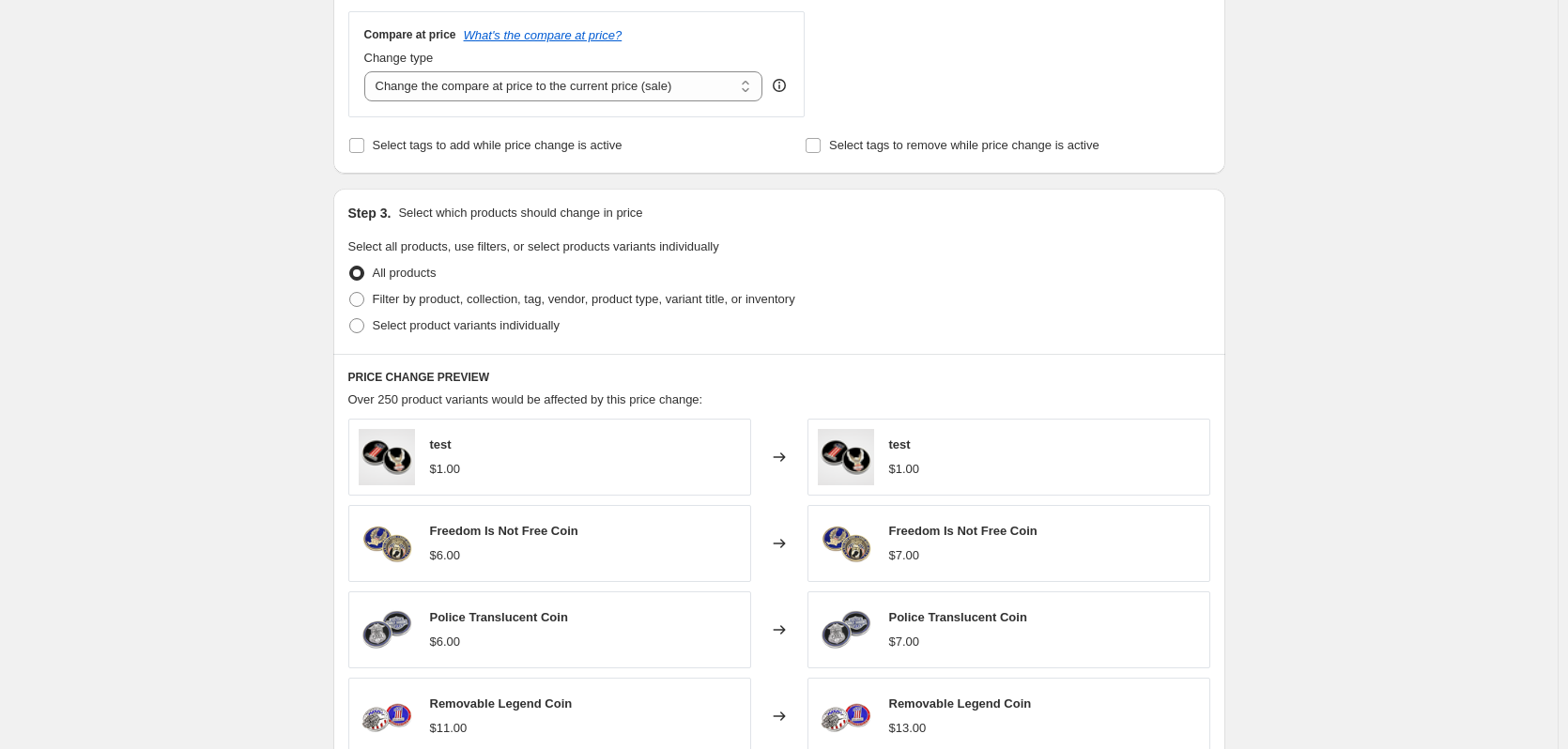
scroll to position [563, 0]
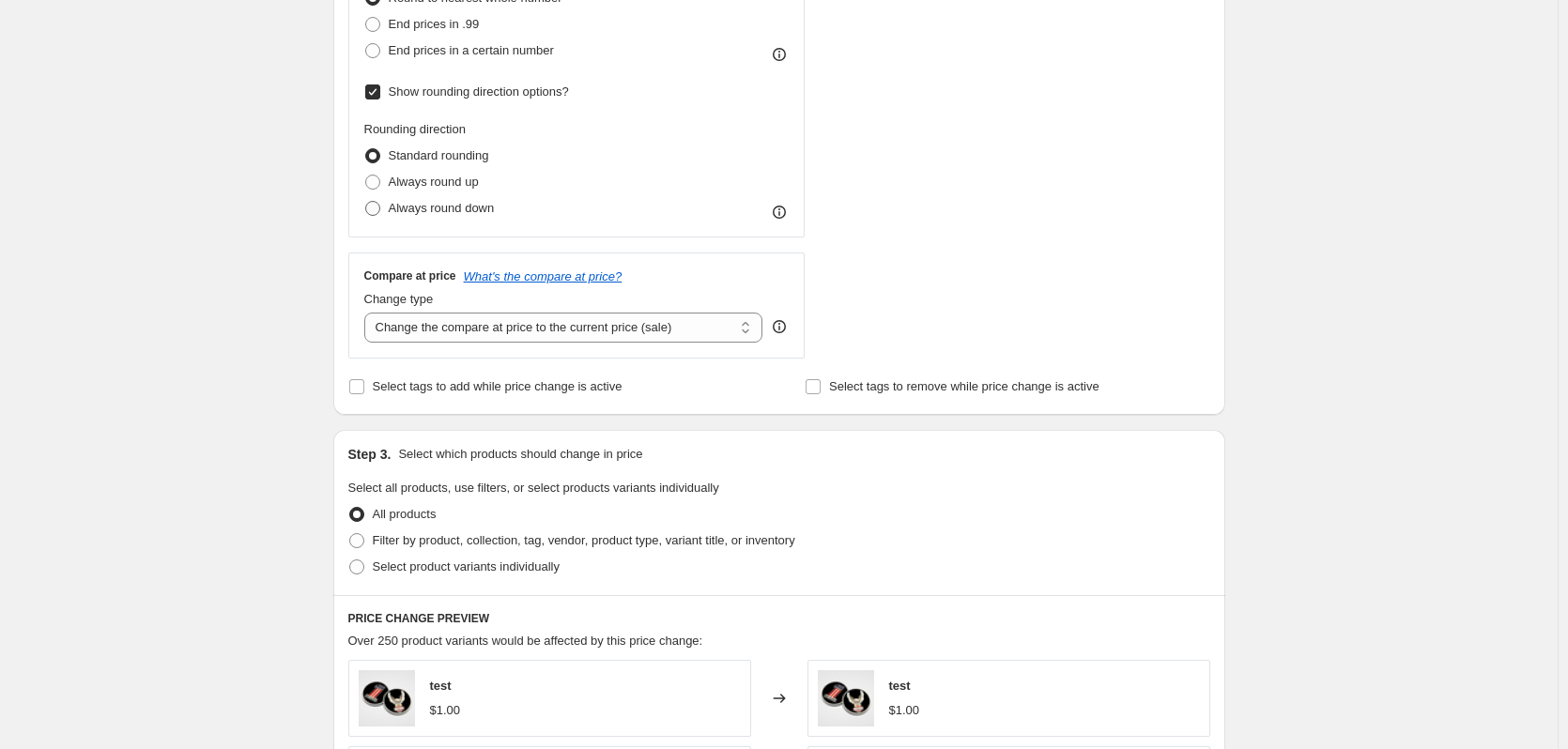
click at [380, 211] on span at bounding box center [372, 208] width 15 height 15
click at [366, 202] on input "Always round down" at bounding box center [365, 201] width 1 height 1
radio input "true"
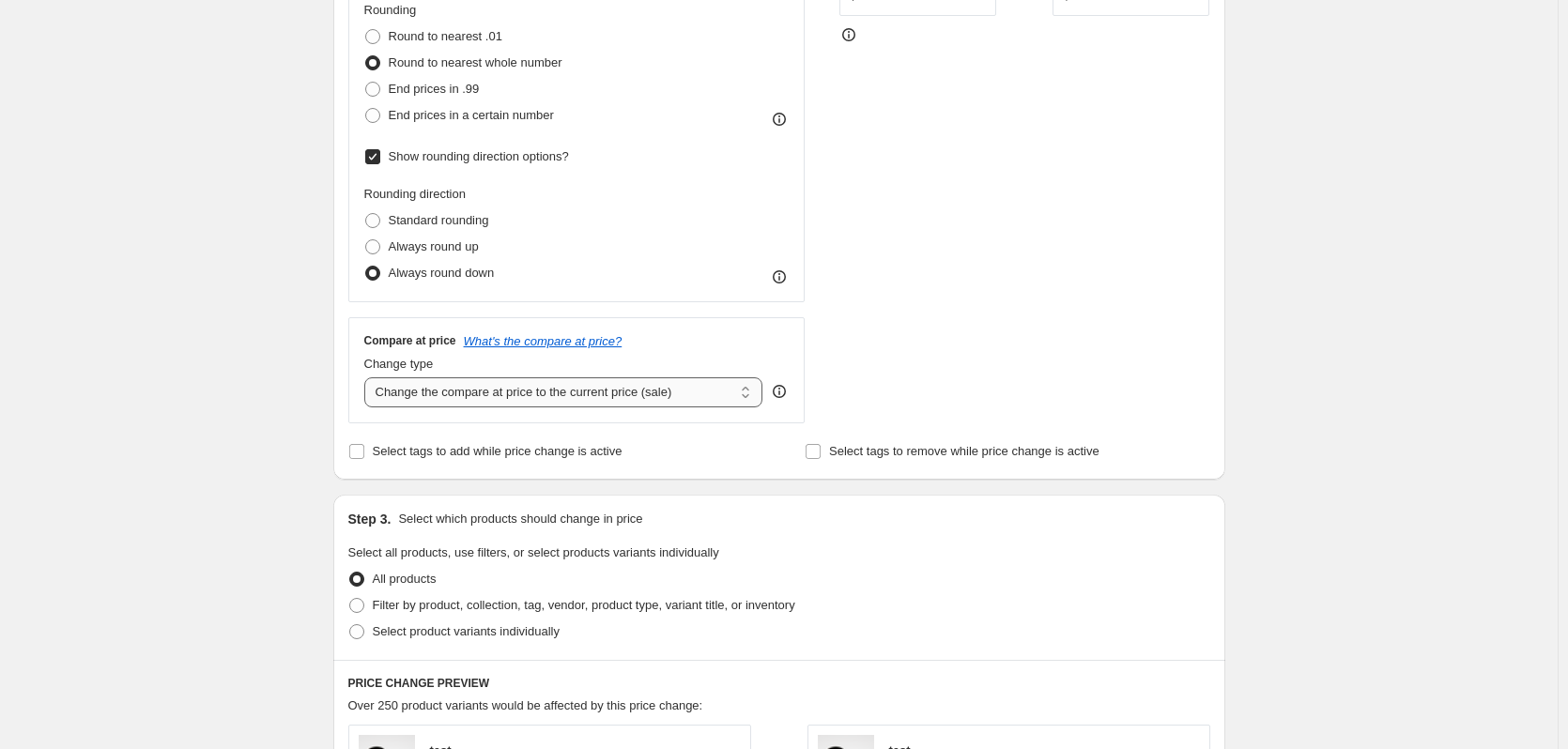
scroll to position [376, 0]
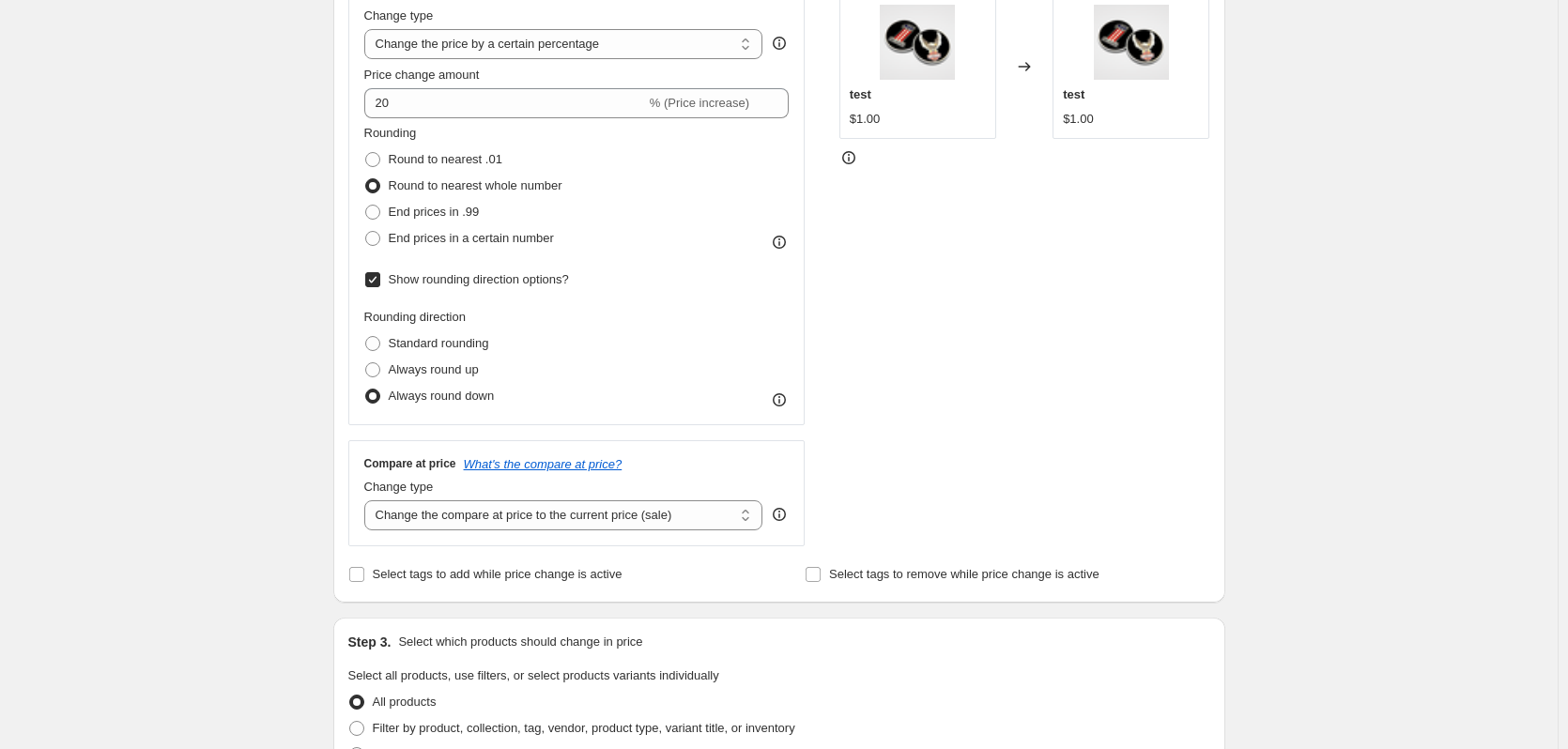
click at [374, 285] on input "Show rounding direction options?" at bounding box center [372, 279] width 15 height 15
checkbox input "false"
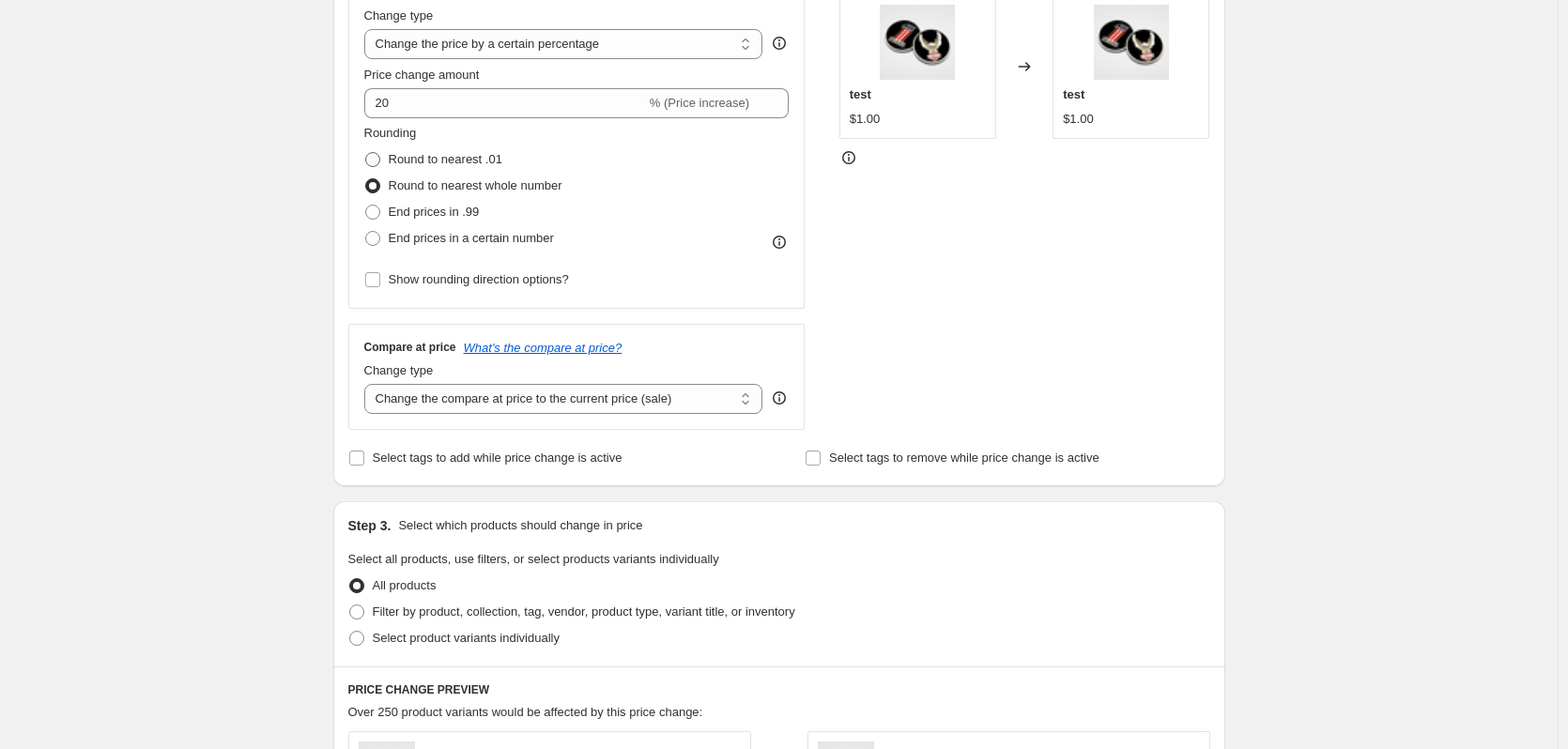
click at [379, 160] on span at bounding box center [372, 159] width 15 height 15
click at [366, 153] on input "Round to nearest .01" at bounding box center [365, 152] width 1 height 1
radio input "true"
click at [378, 276] on input "Show rounding direction options?" at bounding box center [372, 279] width 15 height 15
checkbox input "true"
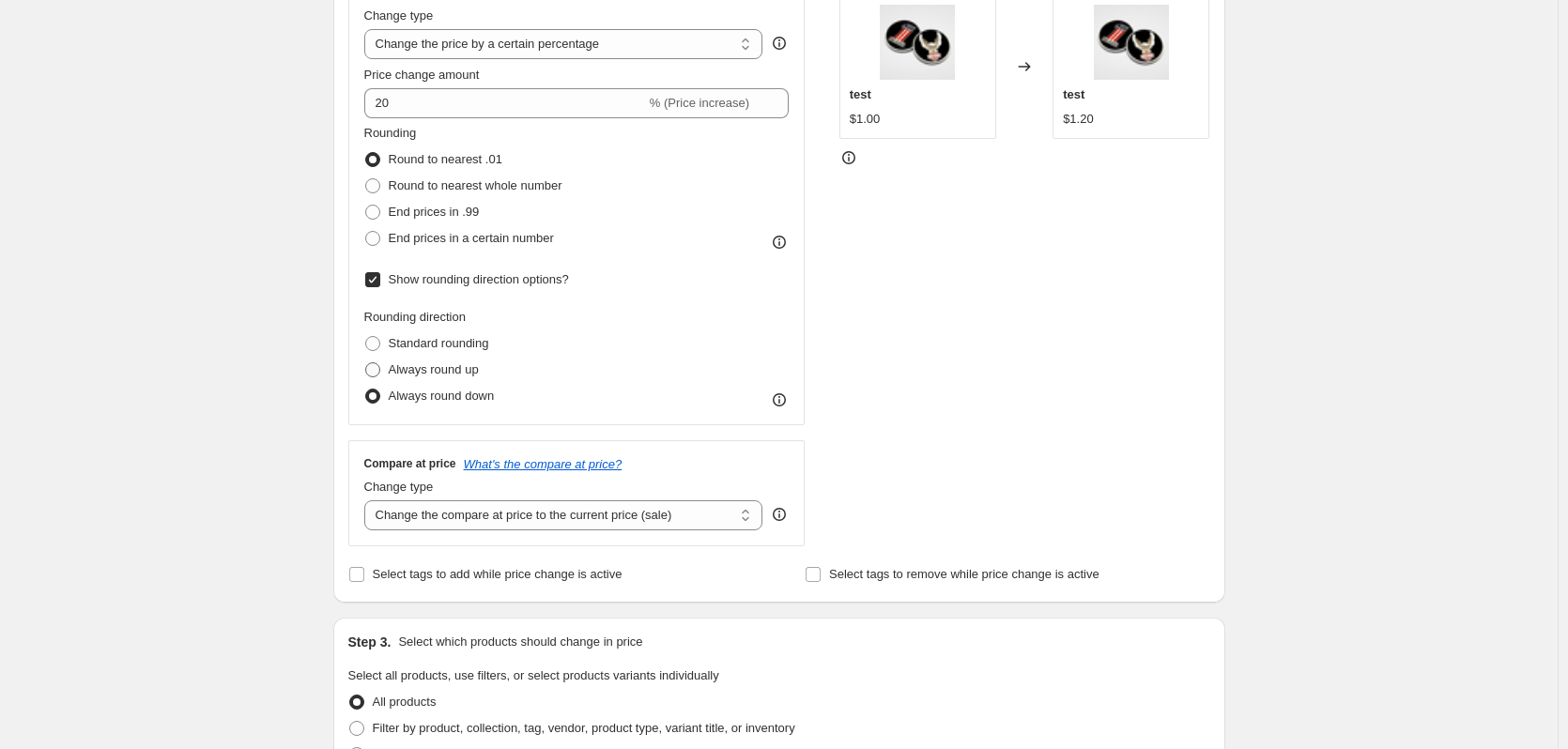
click at [379, 370] on span at bounding box center [372, 369] width 15 height 15
click at [366, 363] on input "Always round up" at bounding box center [365, 362] width 1 height 1
radio input "true"
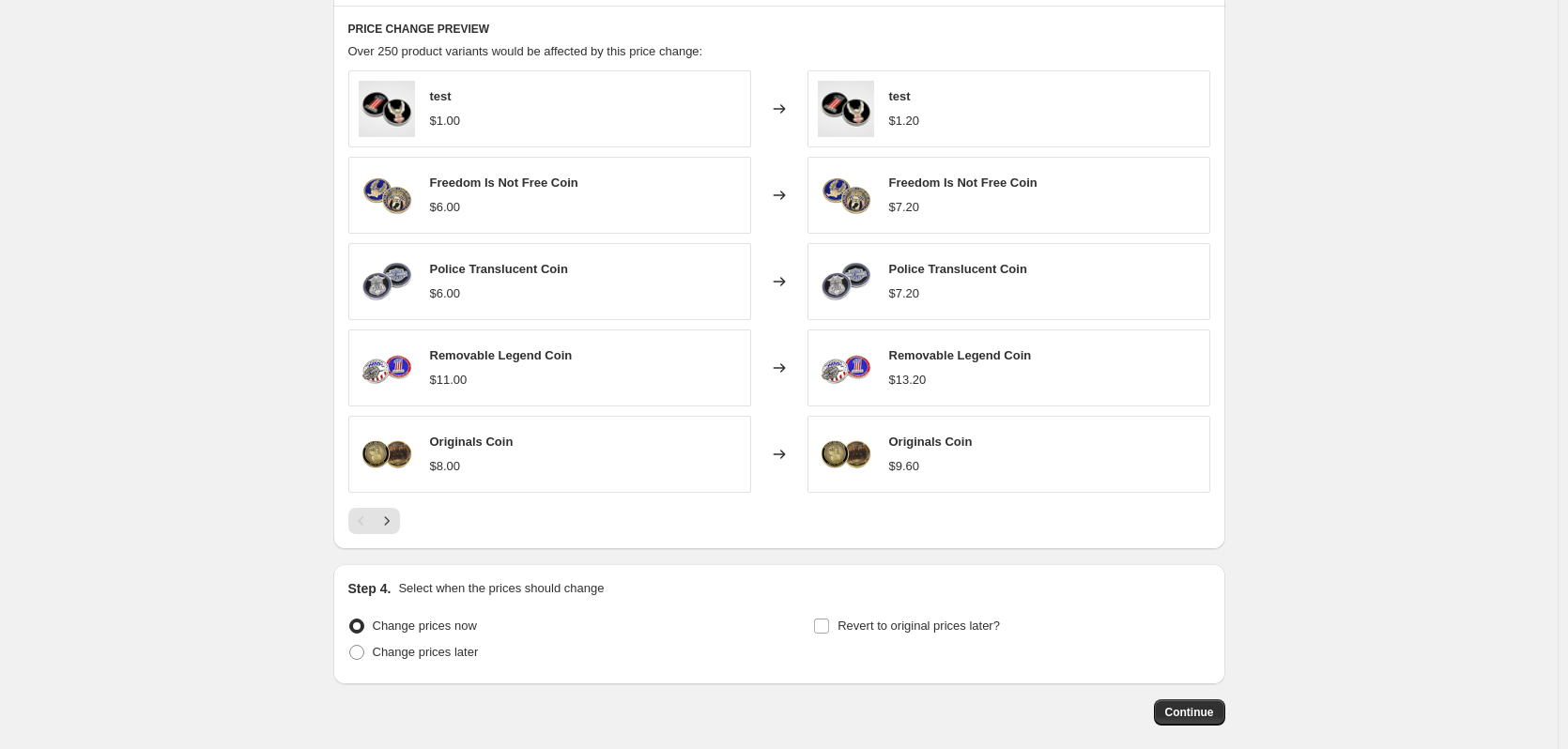
scroll to position [1245, 0]
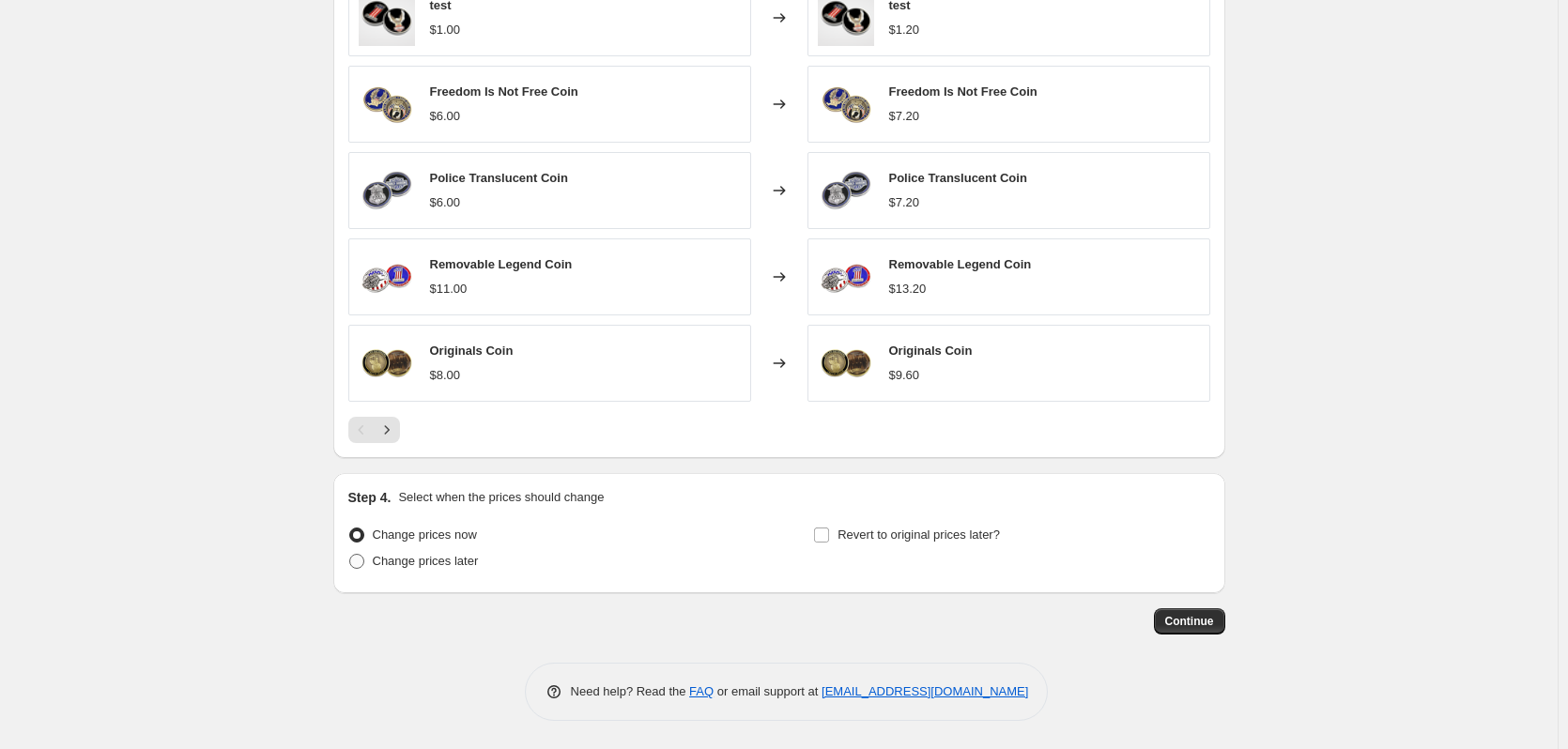
click at [361, 558] on span at bounding box center [356, 561] width 15 height 15
click at [350, 555] on input "Change prices later" at bounding box center [349, 554] width 1 height 1
radio input "true"
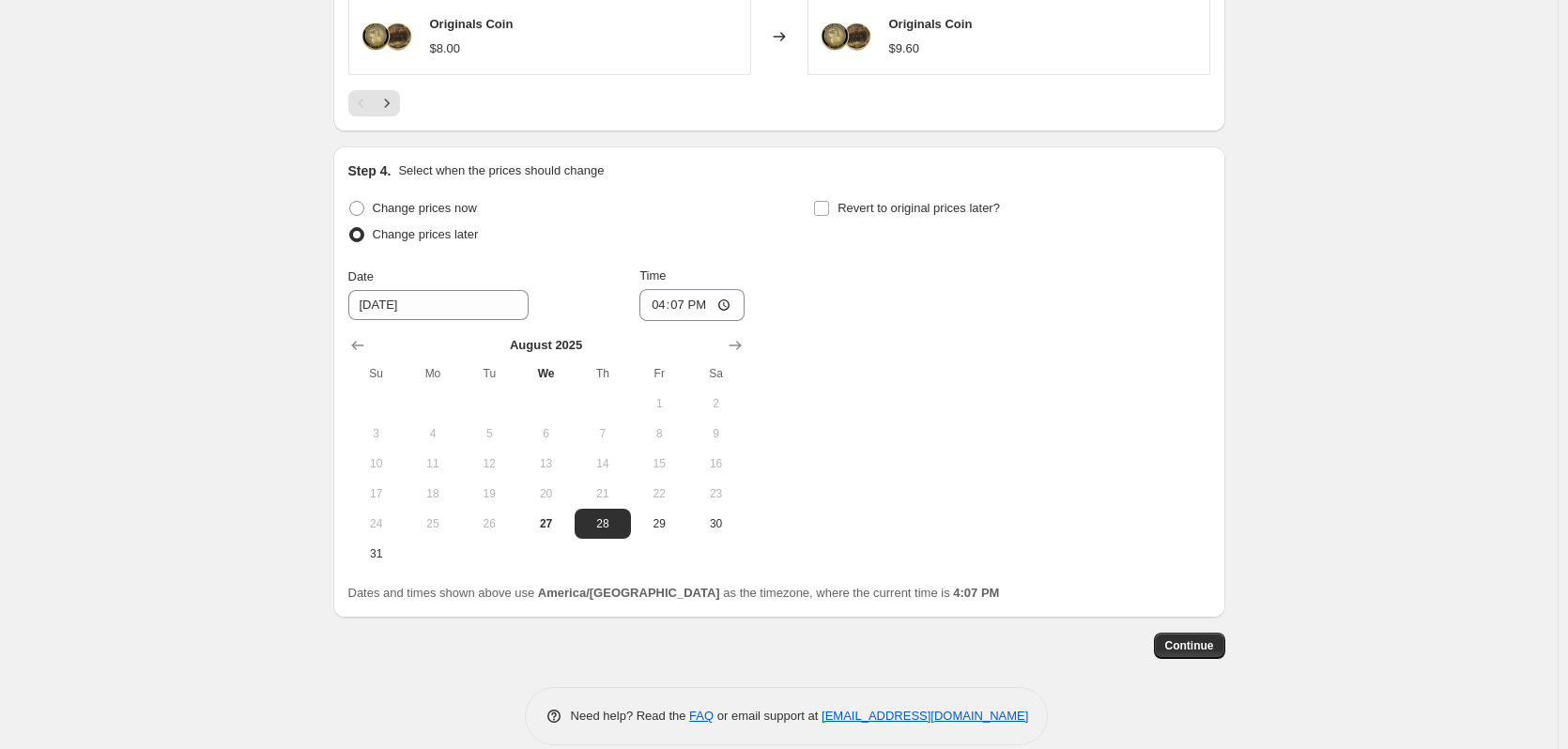
scroll to position [1596, 0]
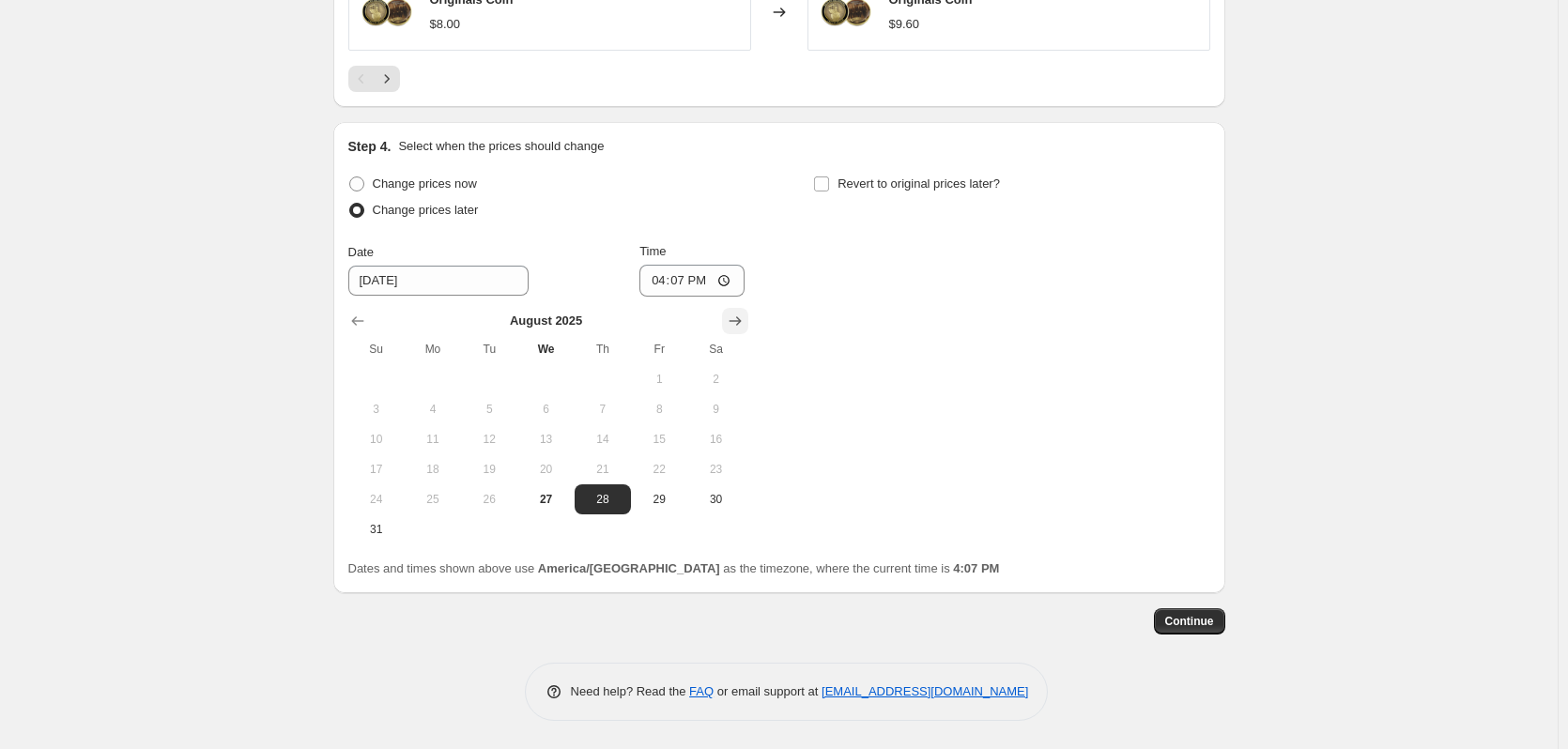
click at [748, 324] on button "Show next month, September 2025" at bounding box center [735, 321] width 26 height 26
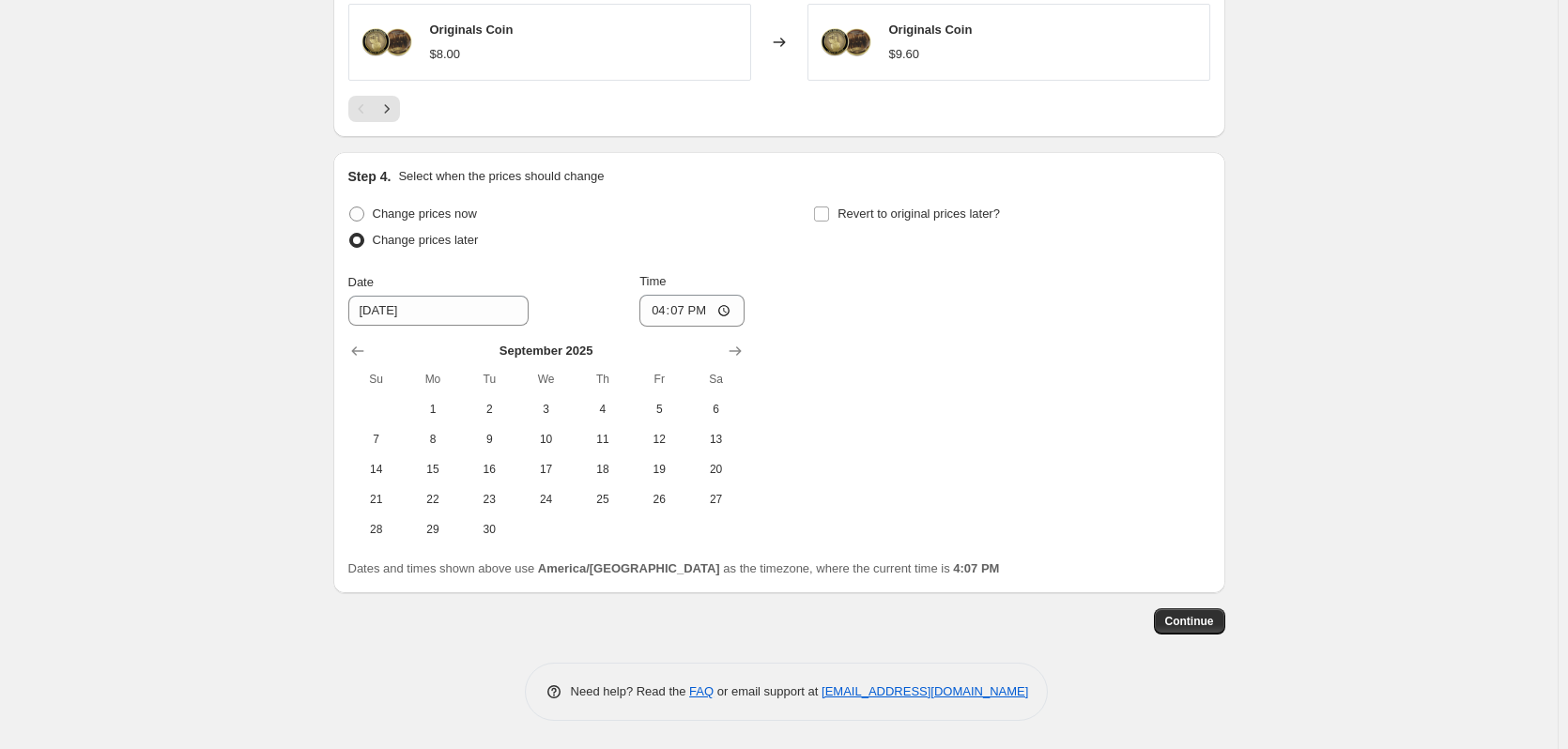
scroll to position [1566, 0]
click at [603, 407] on span "4" at bounding box center [602, 409] width 41 height 15
click at [554, 411] on span "3" at bounding box center [545, 409] width 41 height 15
type input "[DATE]"
click at [728, 306] on input "16:07" at bounding box center [691, 311] width 105 height 32
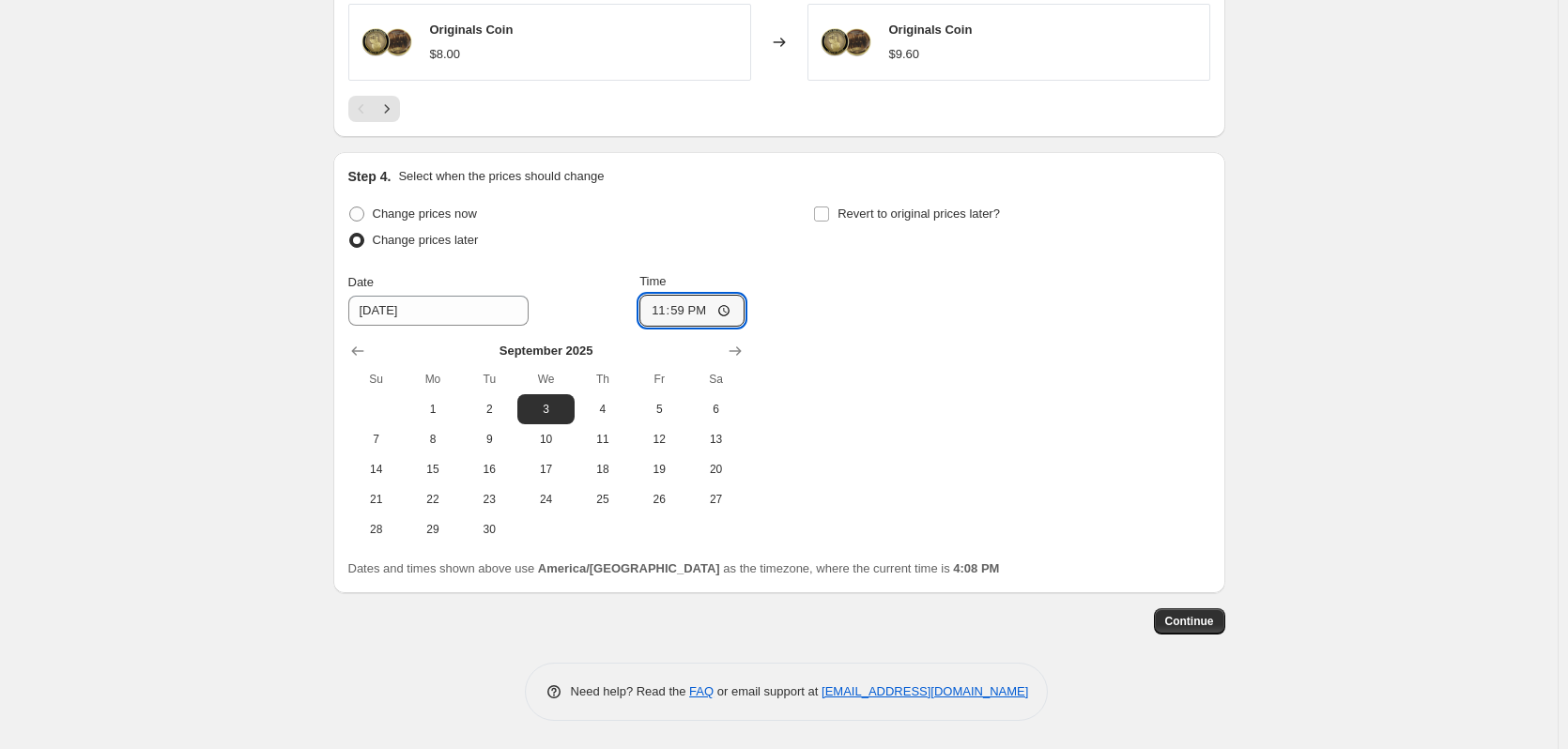
type input "23:59"
click at [879, 385] on div "Change prices now Change prices later Date [DATE] Time 23:59 [DATE] Su Mo Tu We…" at bounding box center [779, 373] width 862 height 344
click at [731, 317] on input "23:59" at bounding box center [691, 311] width 105 height 32
click at [887, 313] on div "Change prices now Change prices later Date [DATE] Time 23:59 [DATE] Su Mo Tu We…" at bounding box center [779, 373] width 862 height 344
click at [1190, 624] on span "Continue" at bounding box center [1189, 621] width 49 height 15
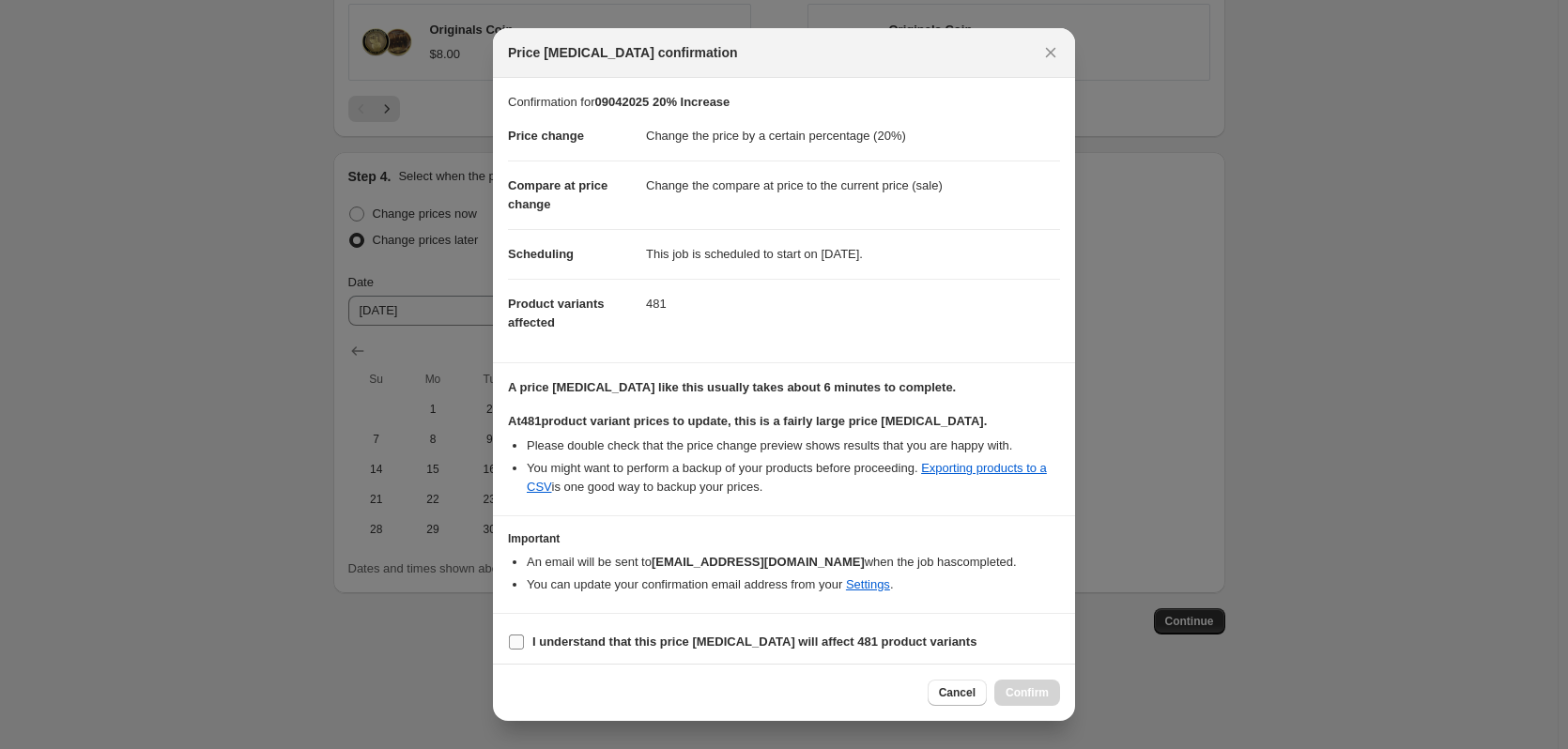
click at [520, 642] on input "I understand that this price [MEDICAL_DATA] will affect 481 product variants" at bounding box center [516, 642] width 15 height 15
checkbox input "true"
click at [1047, 54] on icon "Close" at bounding box center [1050, 52] width 19 height 19
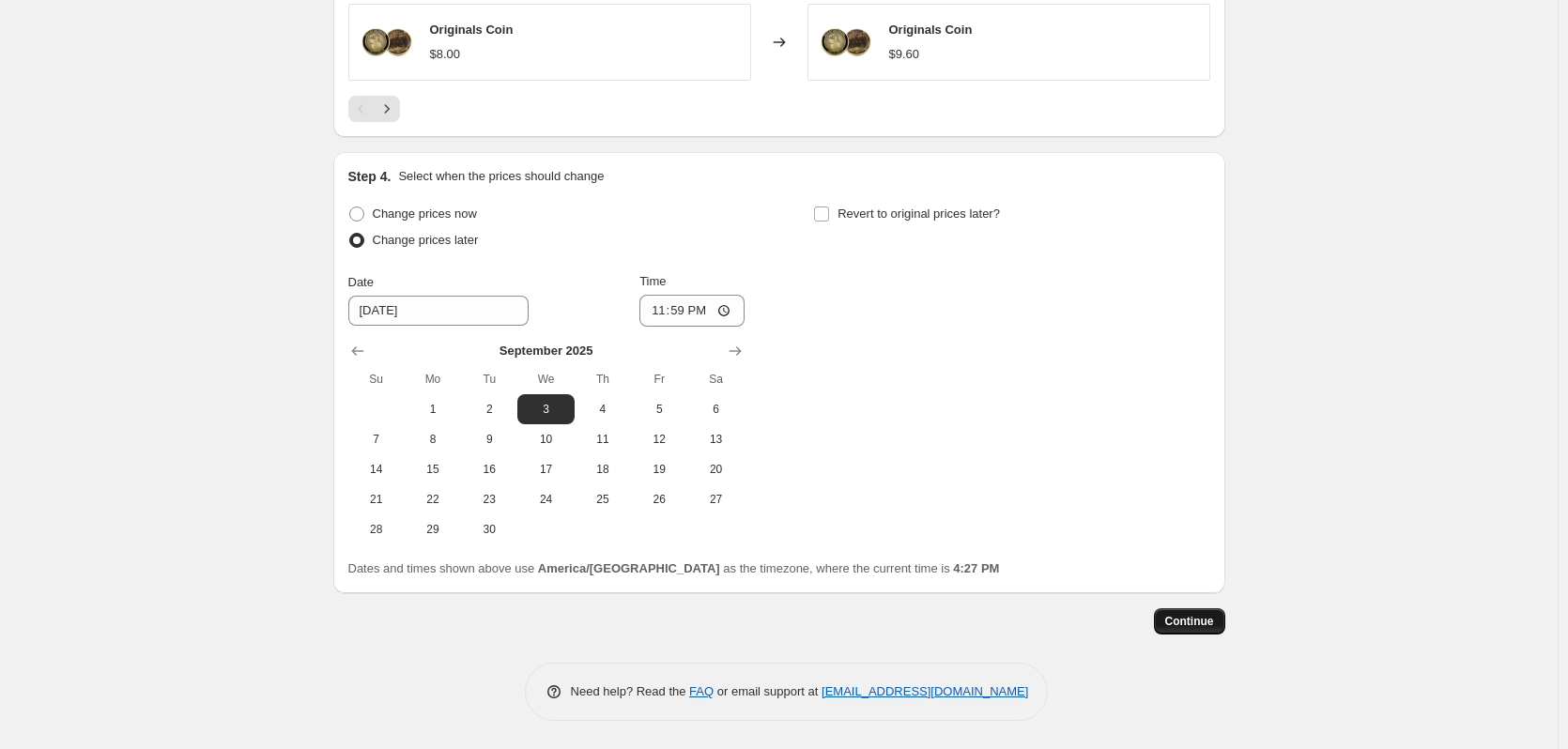
click at [1190, 616] on span "Continue" at bounding box center [1189, 621] width 49 height 15
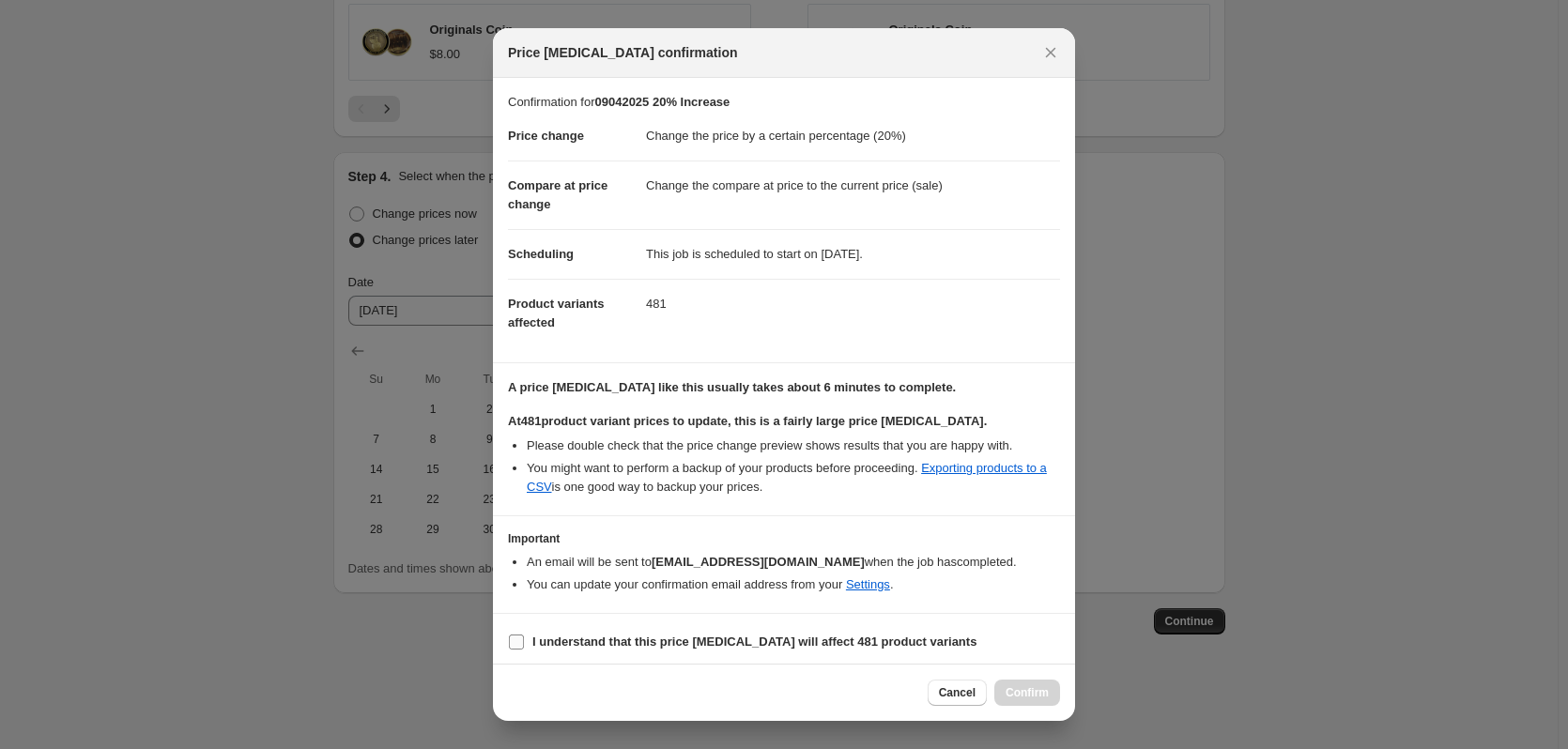
click at [514, 643] on input "I understand that this price [MEDICAL_DATA] will affect 481 product variants" at bounding box center [516, 642] width 15 height 15
checkbox input "true"
click at [1054, 55] on icon "Close" at bounding box center [1050, 52] width 19 height 19
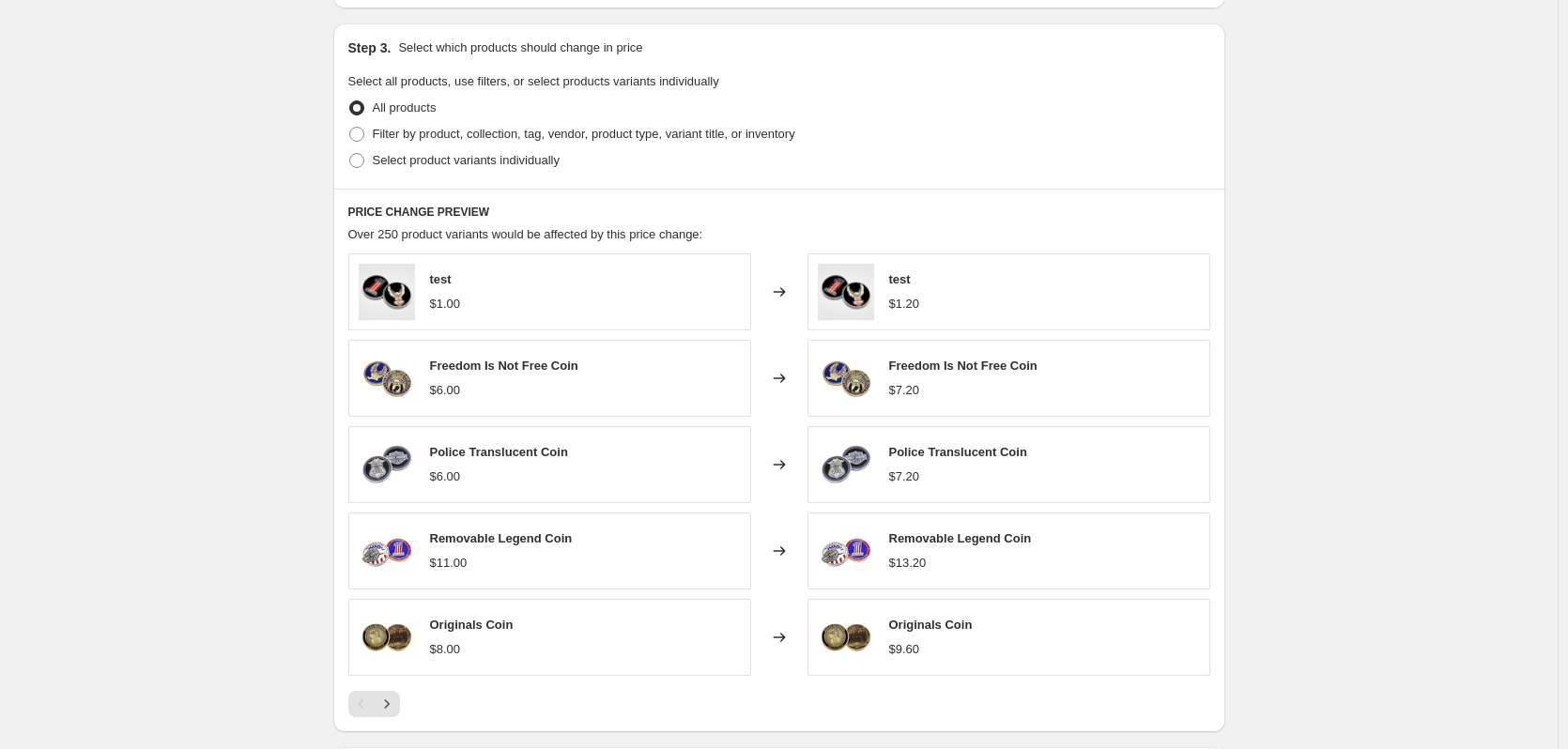
scroll to position [1566, 0]
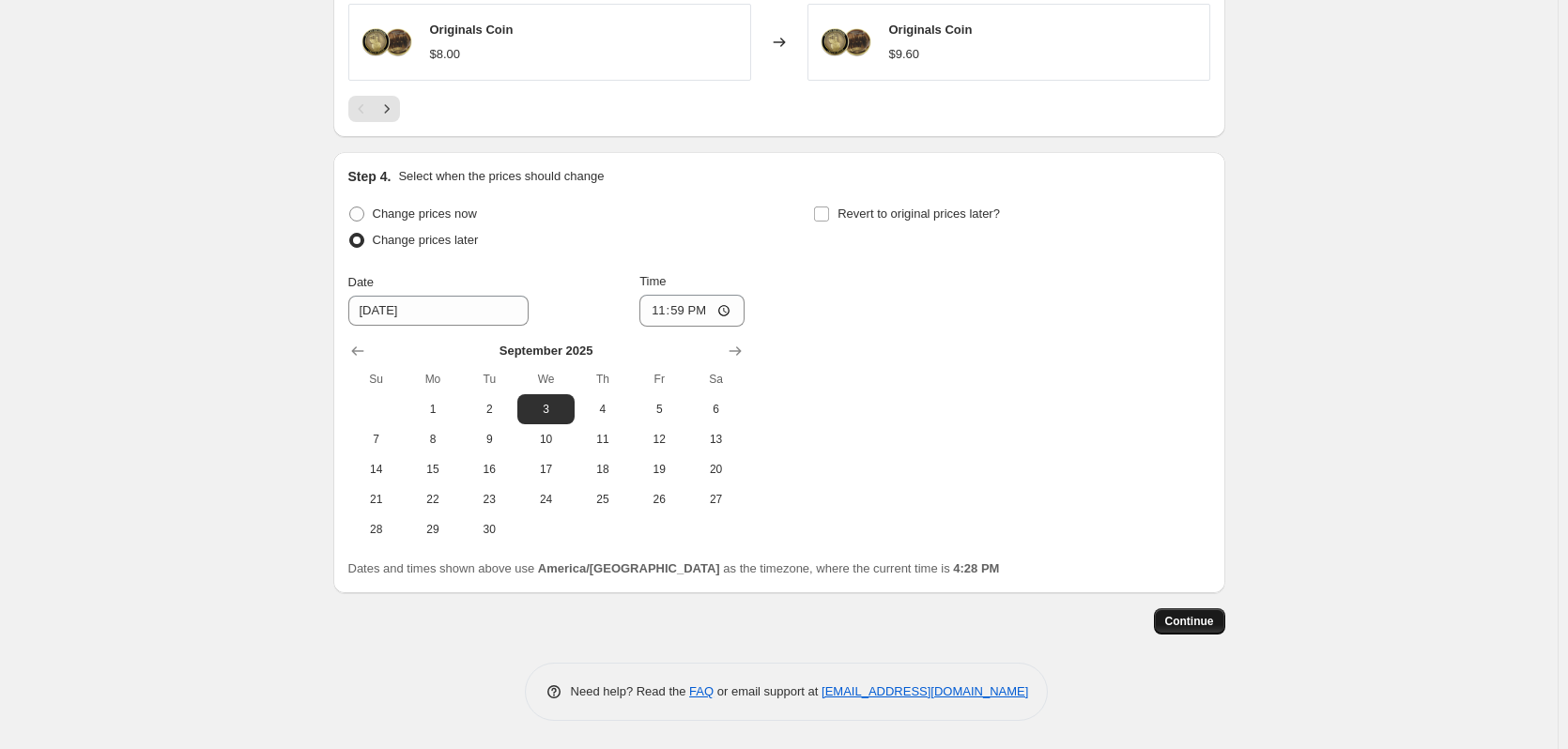
click at [1214, 619] on span "Continue" at bounding box center [1189, 621] width 49 height 15
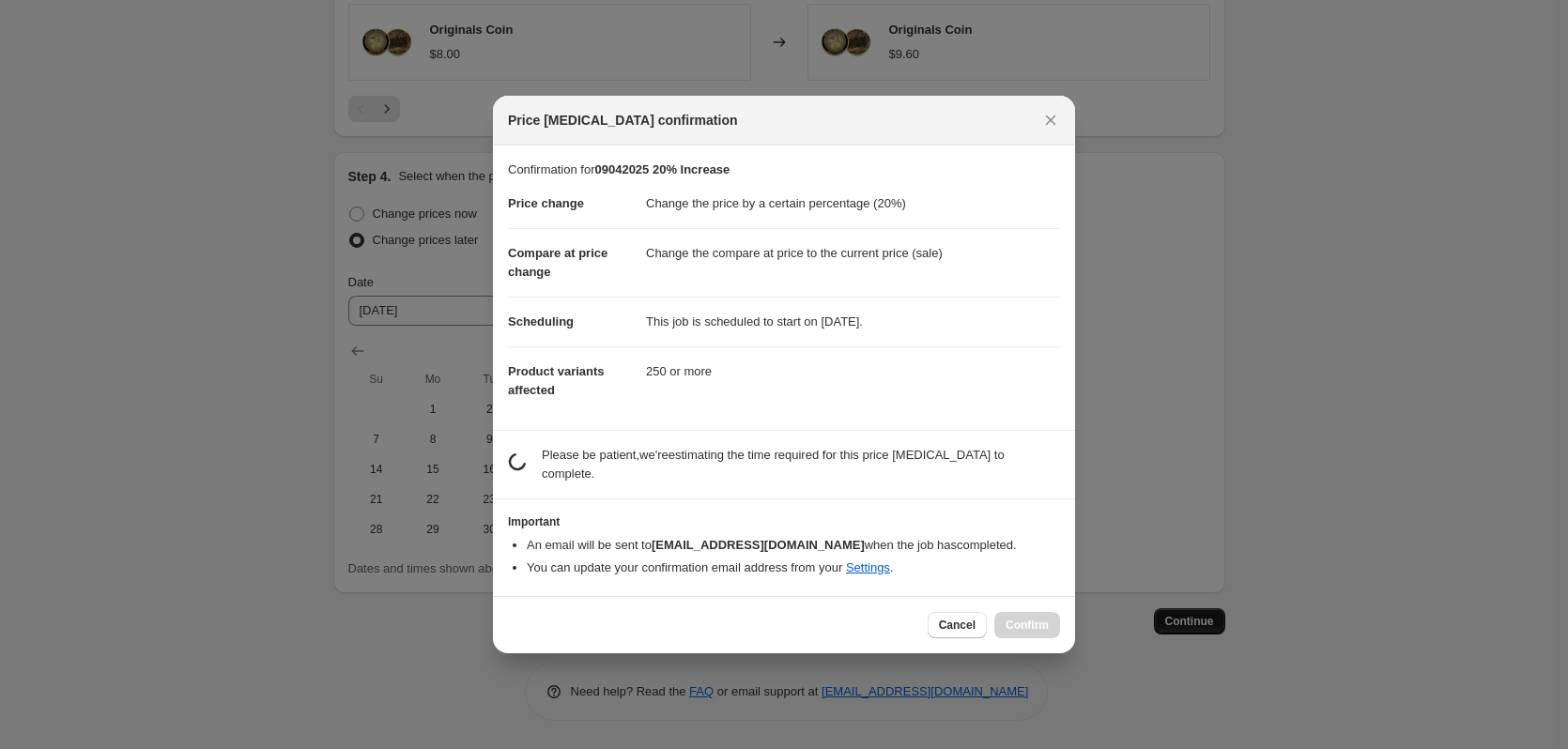
scroll to position [0, 0]
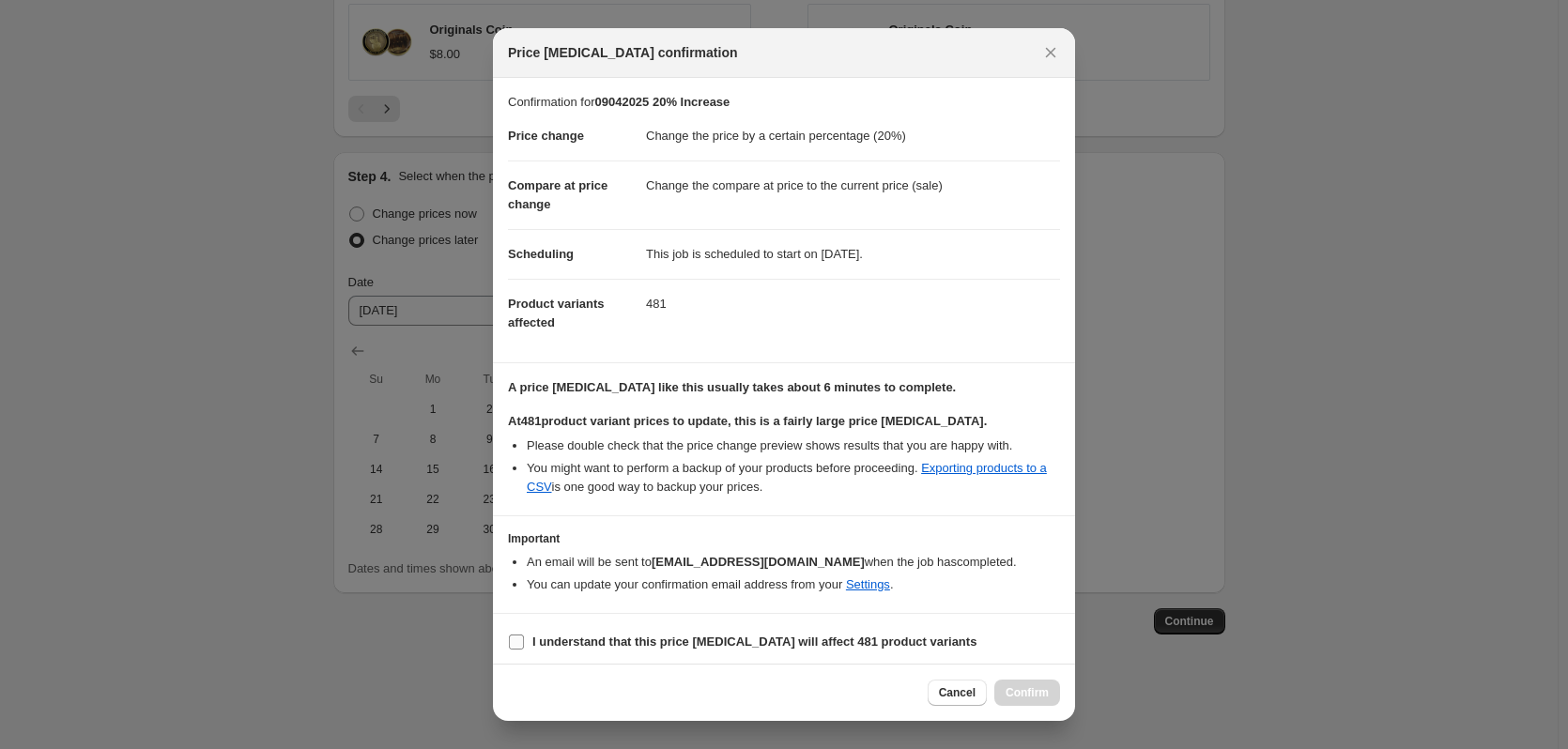
click at [536, 642] on b "I understand that this price [MEDICAL_DATA] will affect 481 product variants" at bounding box center [754, 642] width 444 height 14
click at [524, 642] on input "I understand that this price [MEDICAL_DATA] will affect 481 product variants" at bounding box center [516, 642] width 15 height 15
checkbox input "true"
click at [1035, 688] on span "Confirm" at bounding box center [1026, 692] width 43 height 15
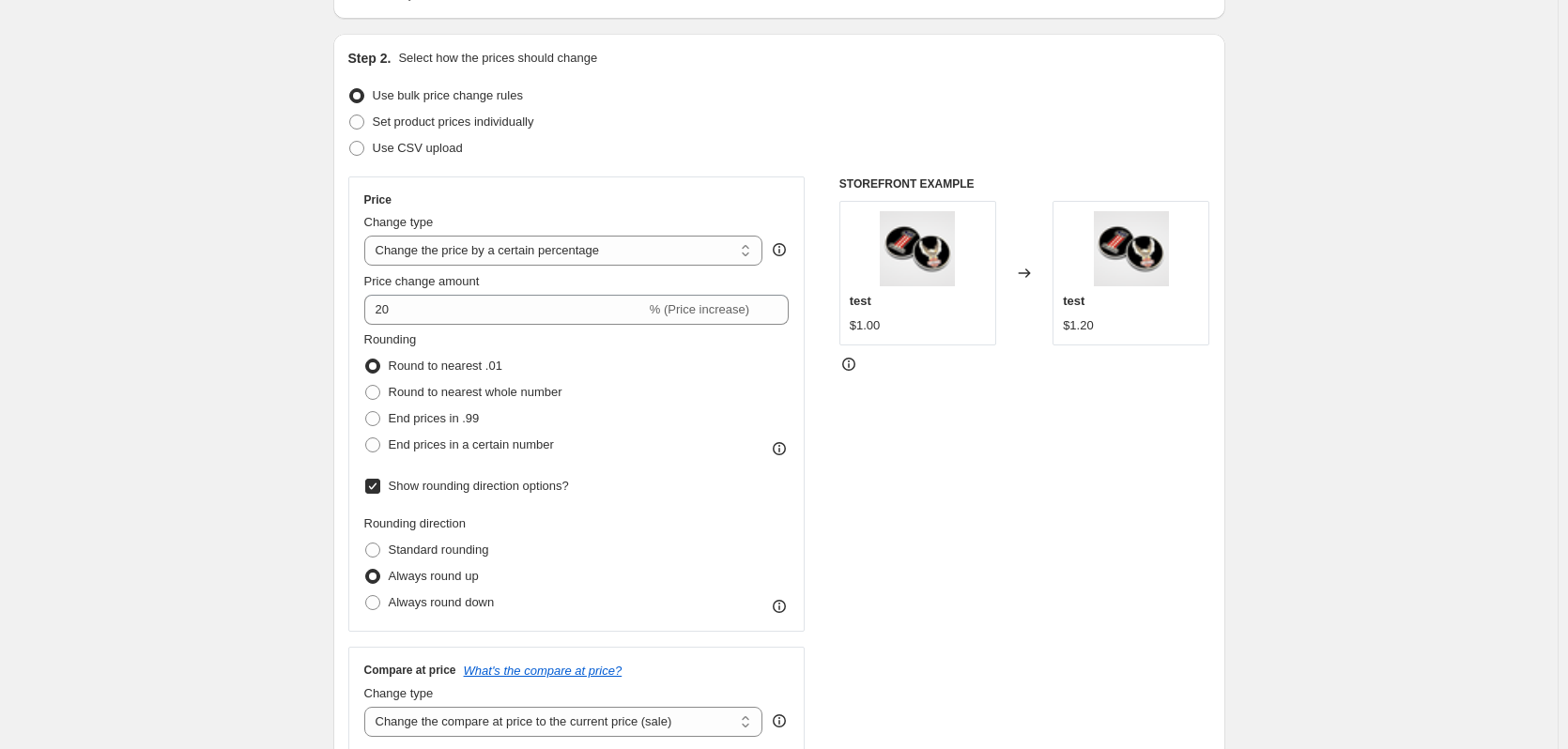
scroll to position [376, 0]
